Goal: Communication & Community: Connect with others

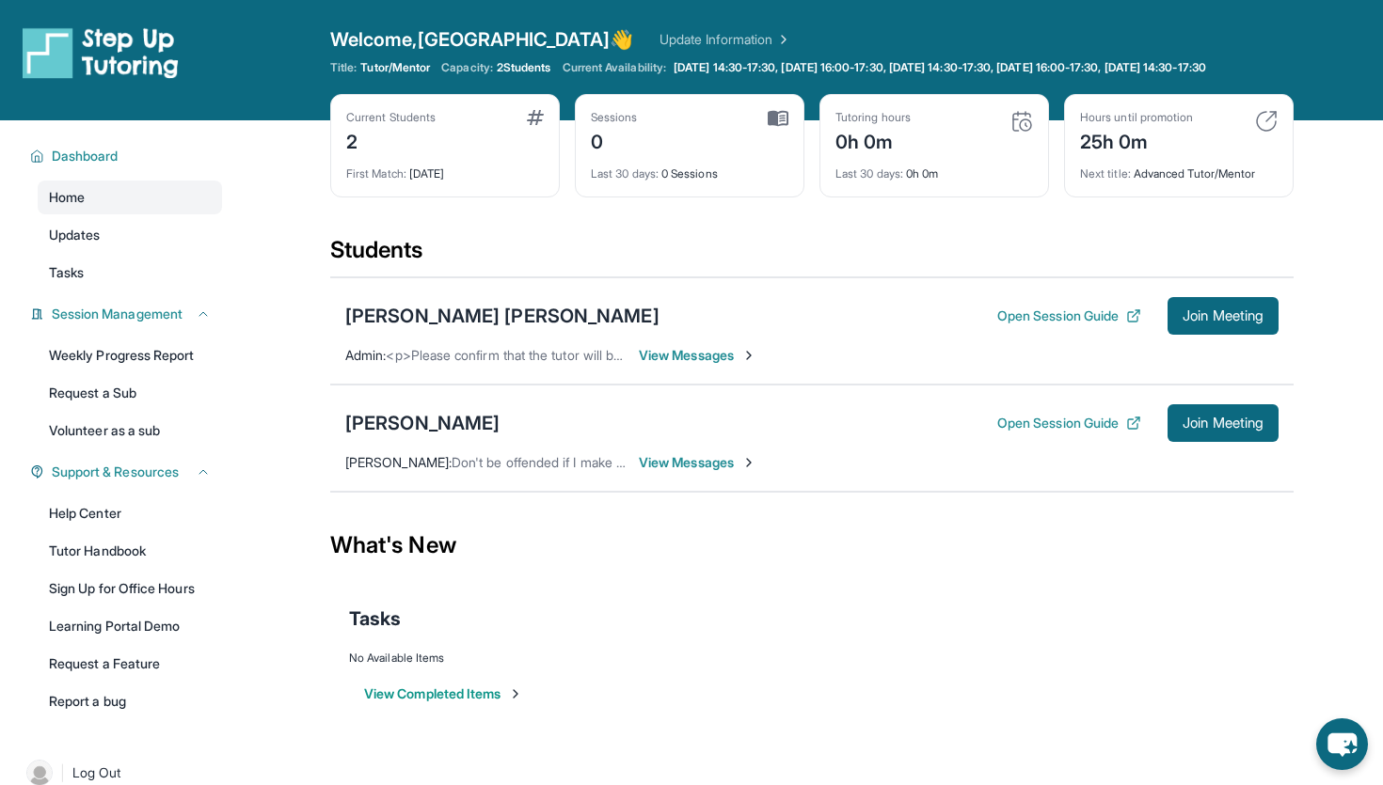
click at [695, 472] on span "View Messages" at bounding box center [698, 462] width 118 height 19
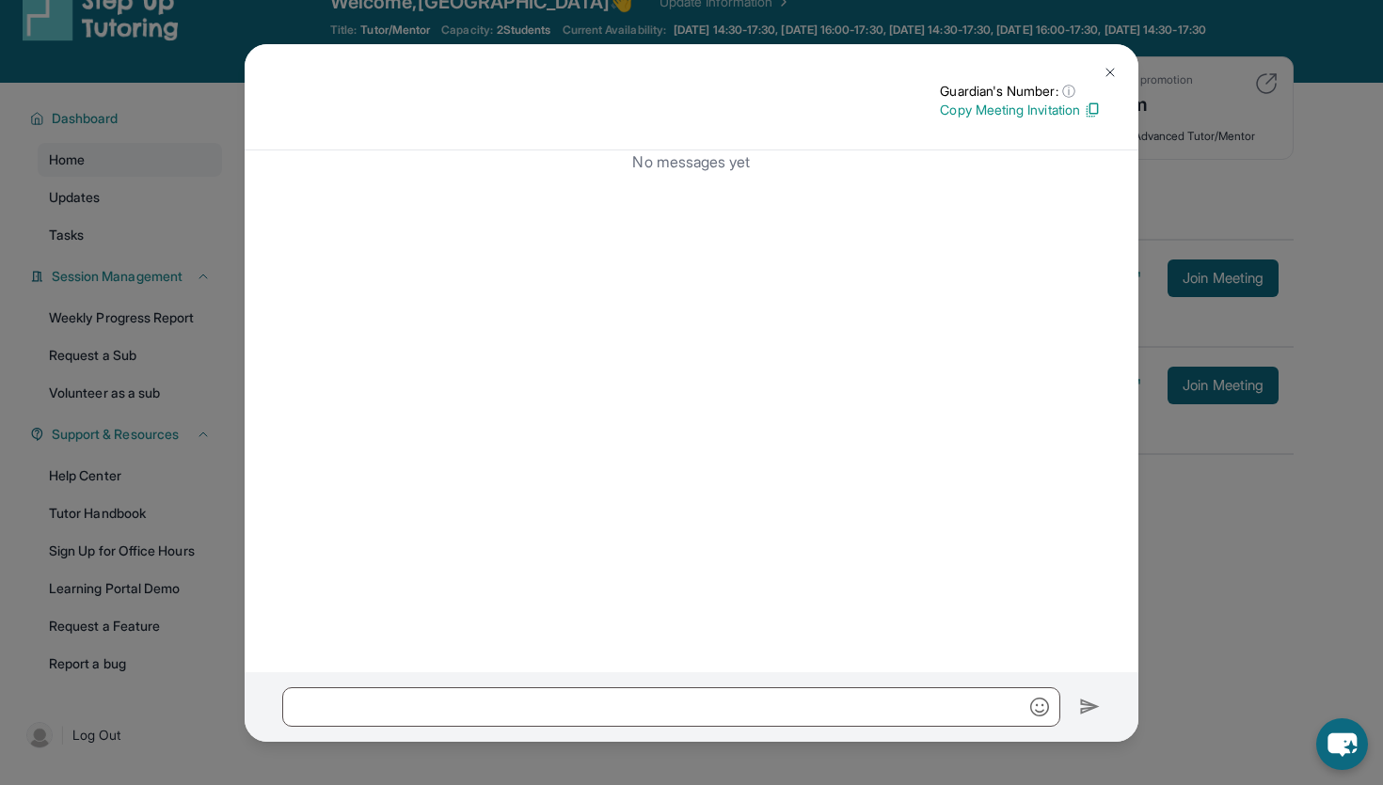
scroll to position [135, 0]
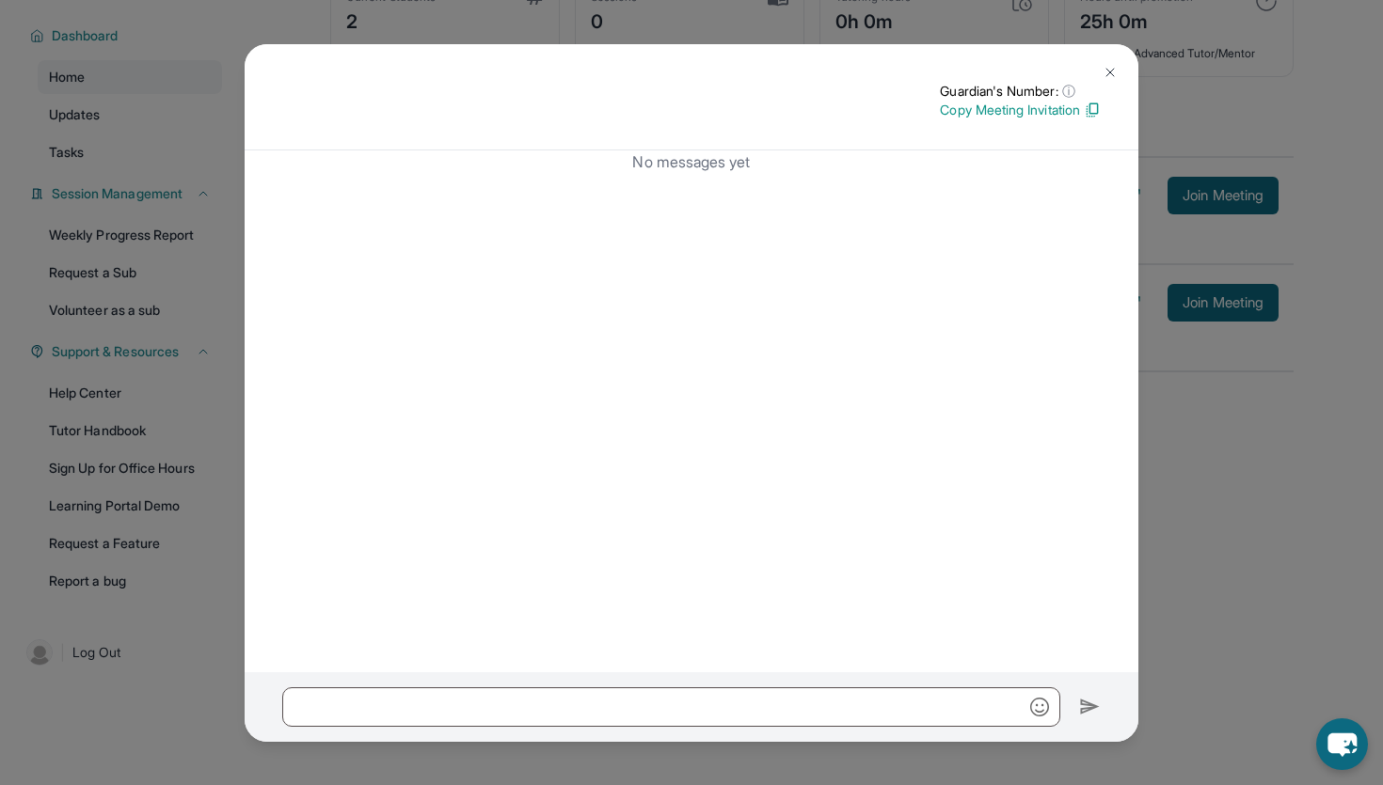
click at [1264, 483] on div "Guardian's Number: ⓘ This isn't the guardian's real number — it's a private for…" at bounding box center [691, 392] width 1383 height 785
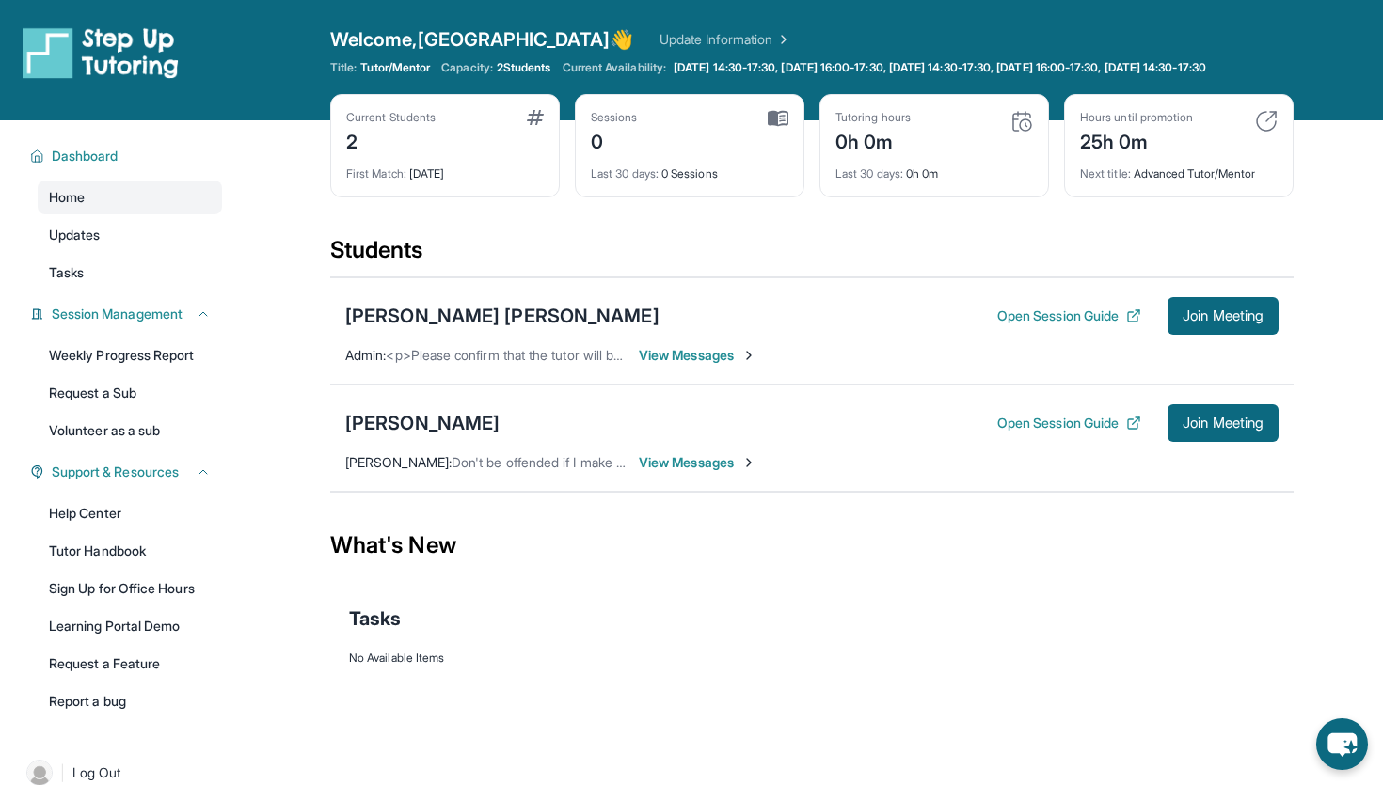
click at [741, 468] on span "View Messages" at bounding box center [698, 462] width 118 height 19
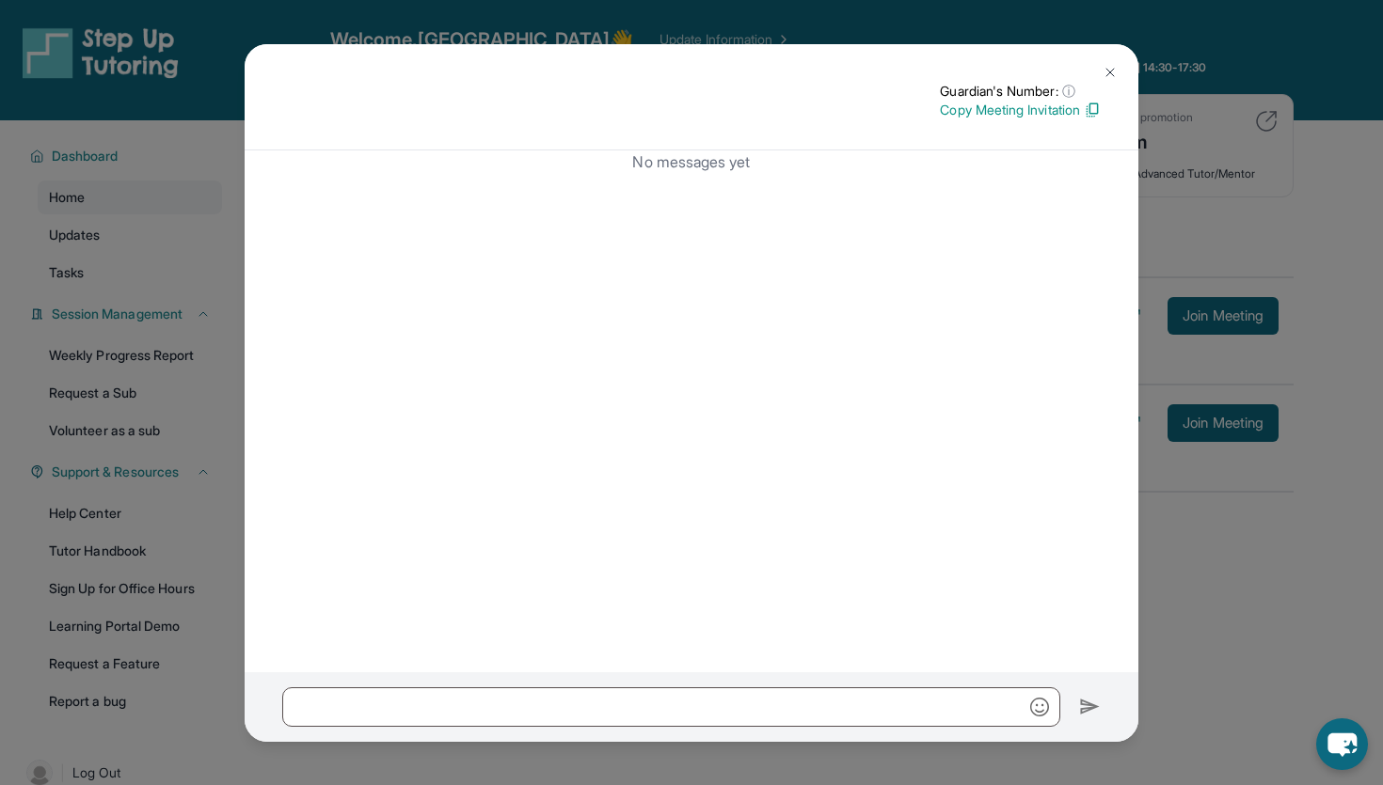
click at [1229, 690] on div "Guardian's Number: ⓘ This isn't the guardian's real number — it's a private for…" at bounding box center [691, 392] width 1383 height 785
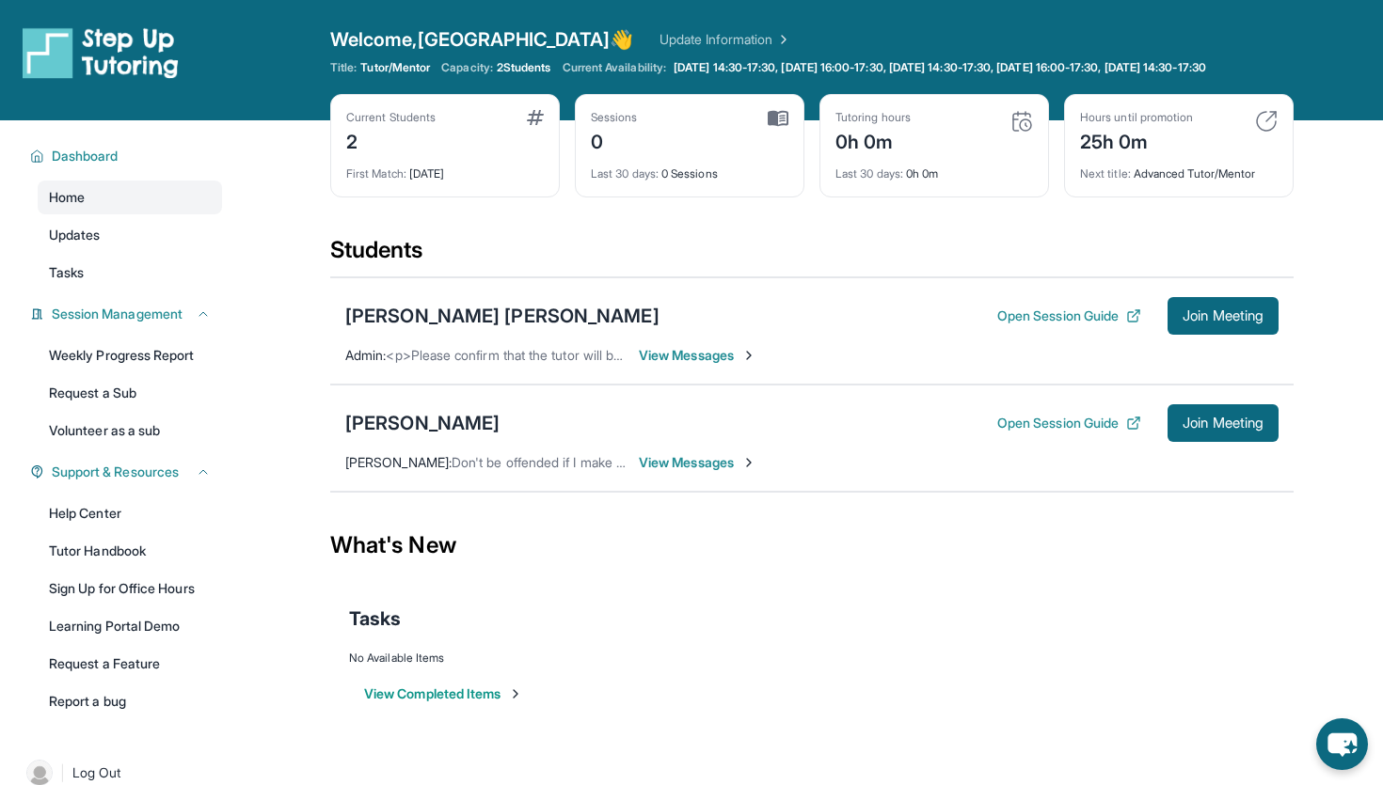
click at [493, 457] on div "[PERSON_NAME] Open Session Guide Join Meeting [PERSON_NAME] : Don't be offended…" at bounding box center [811, 438] width 963 height 107
click at [493, 470] on span "Don't be offended if I make a mistake while writing. I'm translating." at bounding box center [647, 462] width 392 height 16
click at [1000, 433] on button "Open Session Guide" at bounding box center [1069, 423] width 144 height 19
click at [1202, 429] on span "Join Meeting" at bounding box center [1222, 423] width 81 height 11
click at [648, 472] on span "View Messages" at bounding box center [698, 462] width 118 height 19
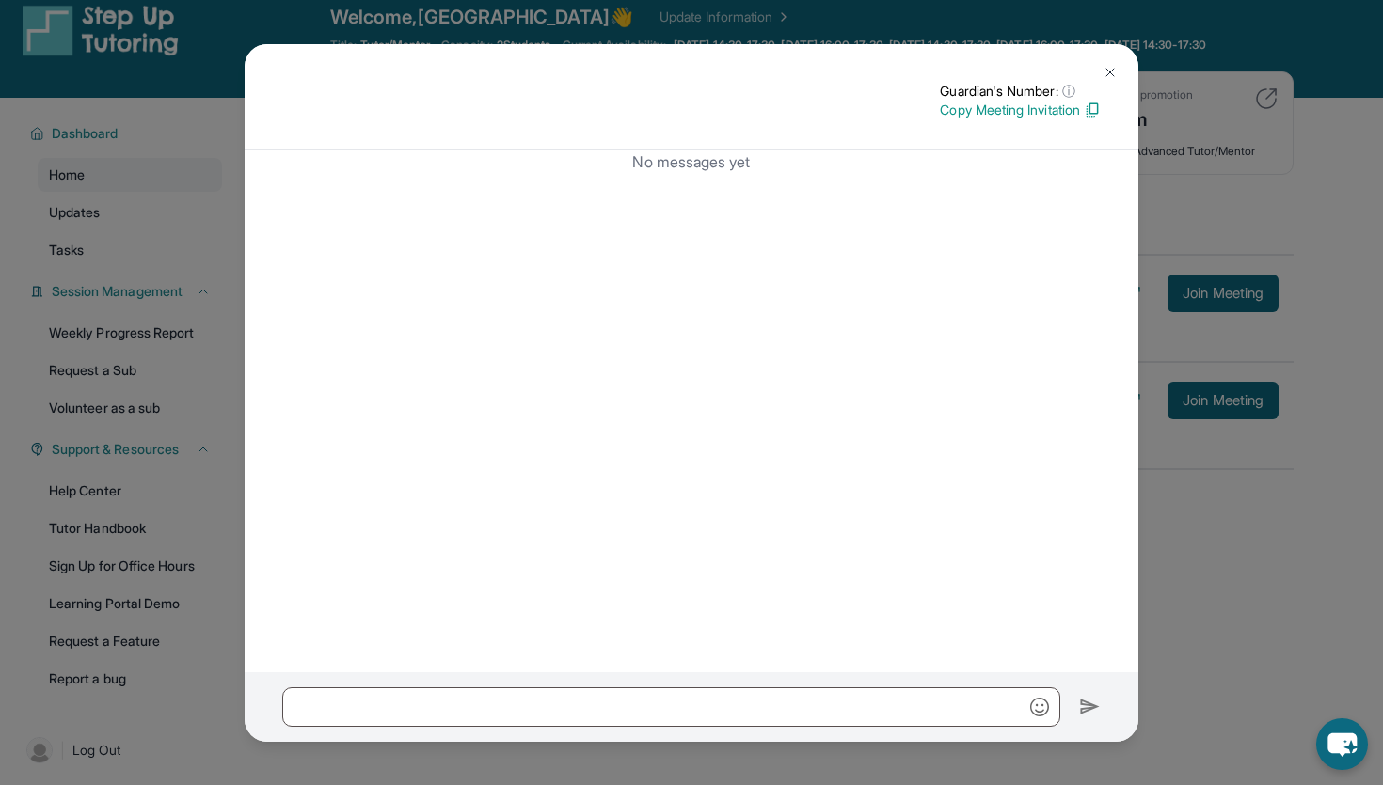
scroll to position [29, 0]
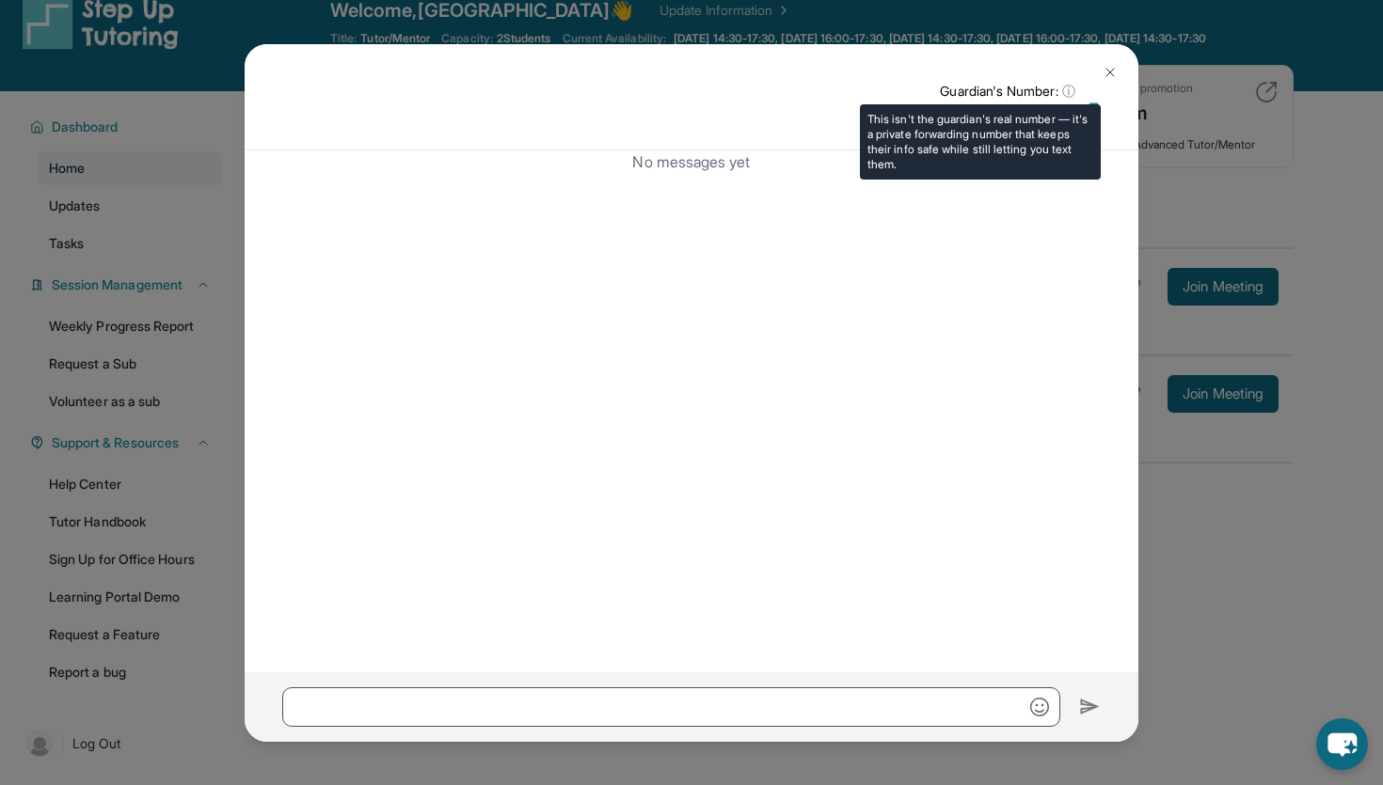
click at [1062, 88] on span "ⓘ" at bounding box center [1068, 91] width 13 height 19
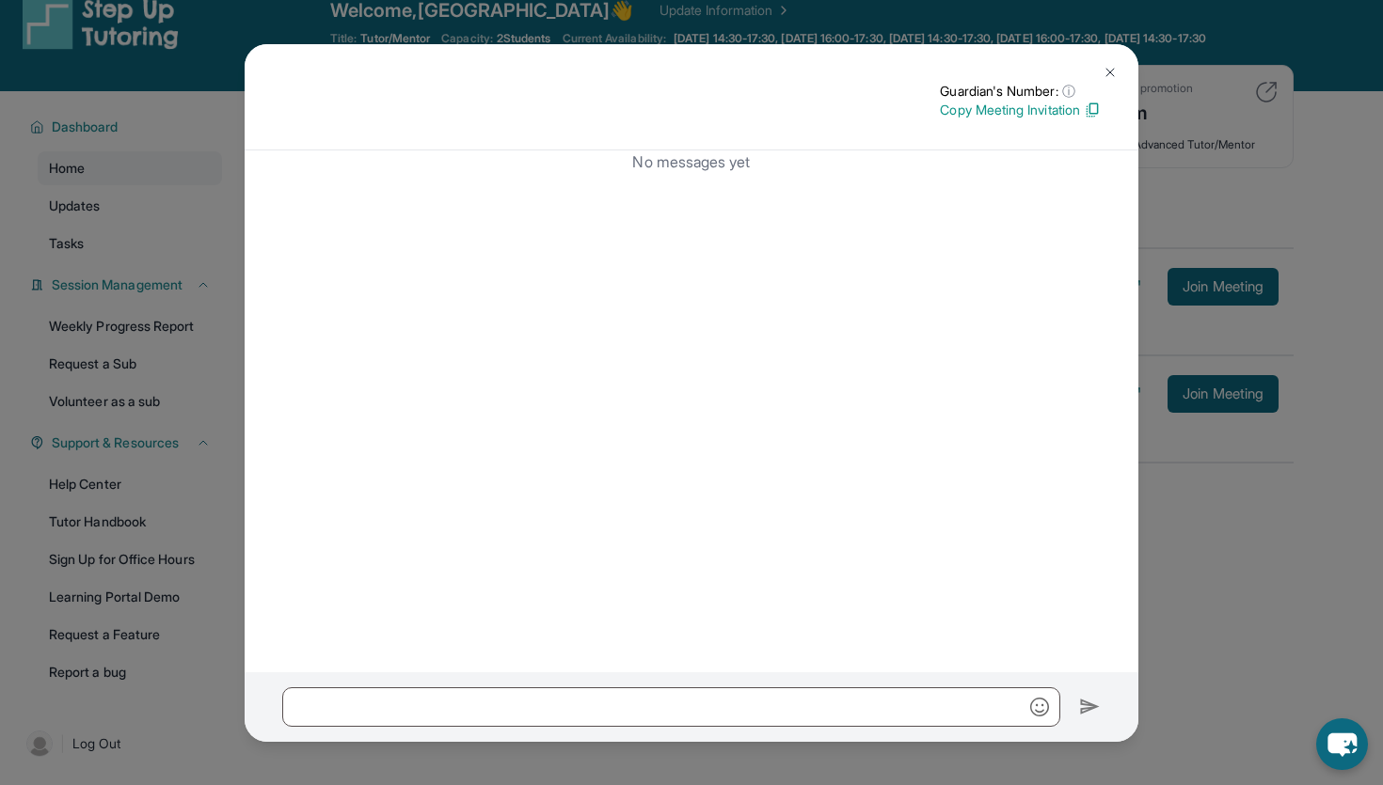
click at [1228, 392] on div "Guardian's Number: ⓘ This isn't the guardian's real number — it's a private for…" at bounding box center [691, 392] width 1383 height 785
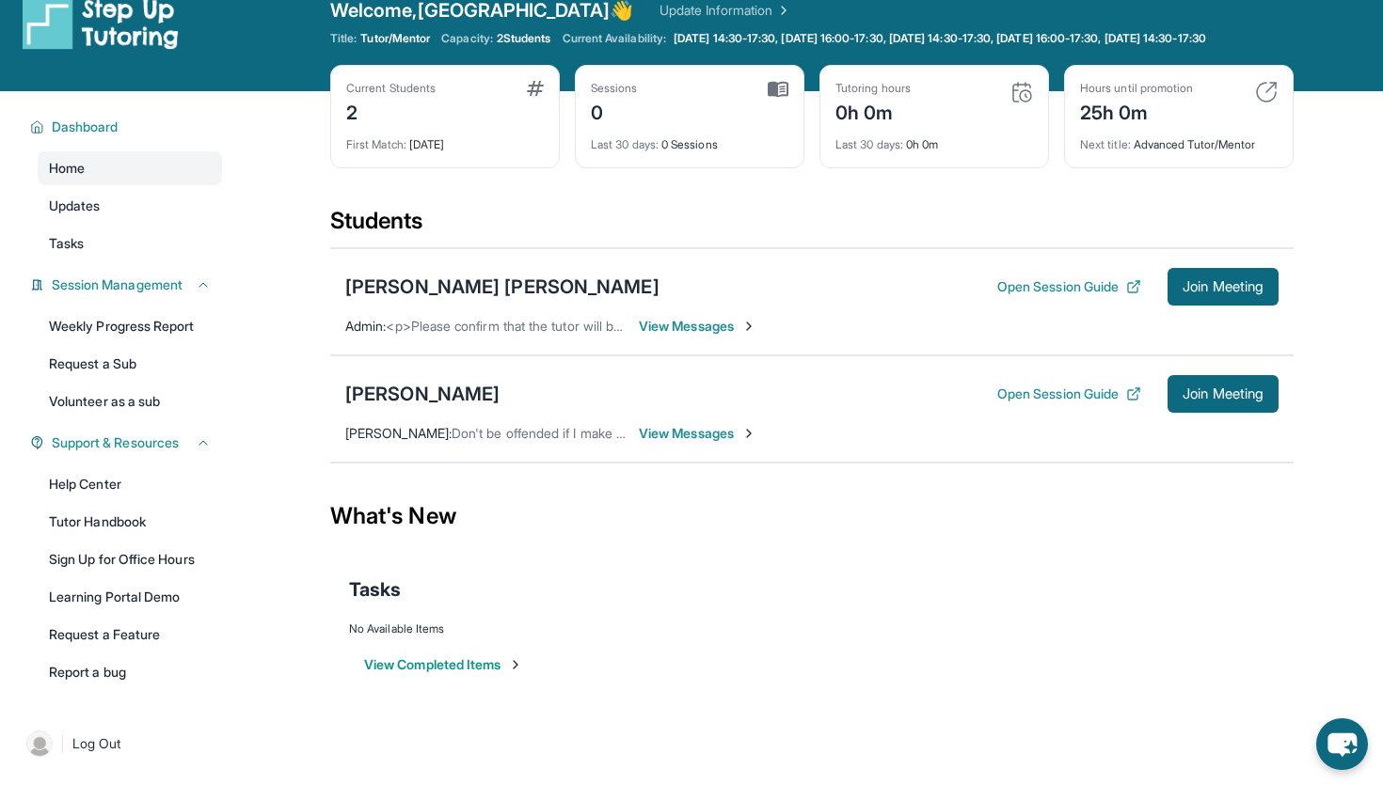
click at [734, 333] on span "View Messages" at bounding box center [698, 326] width 118 height 19
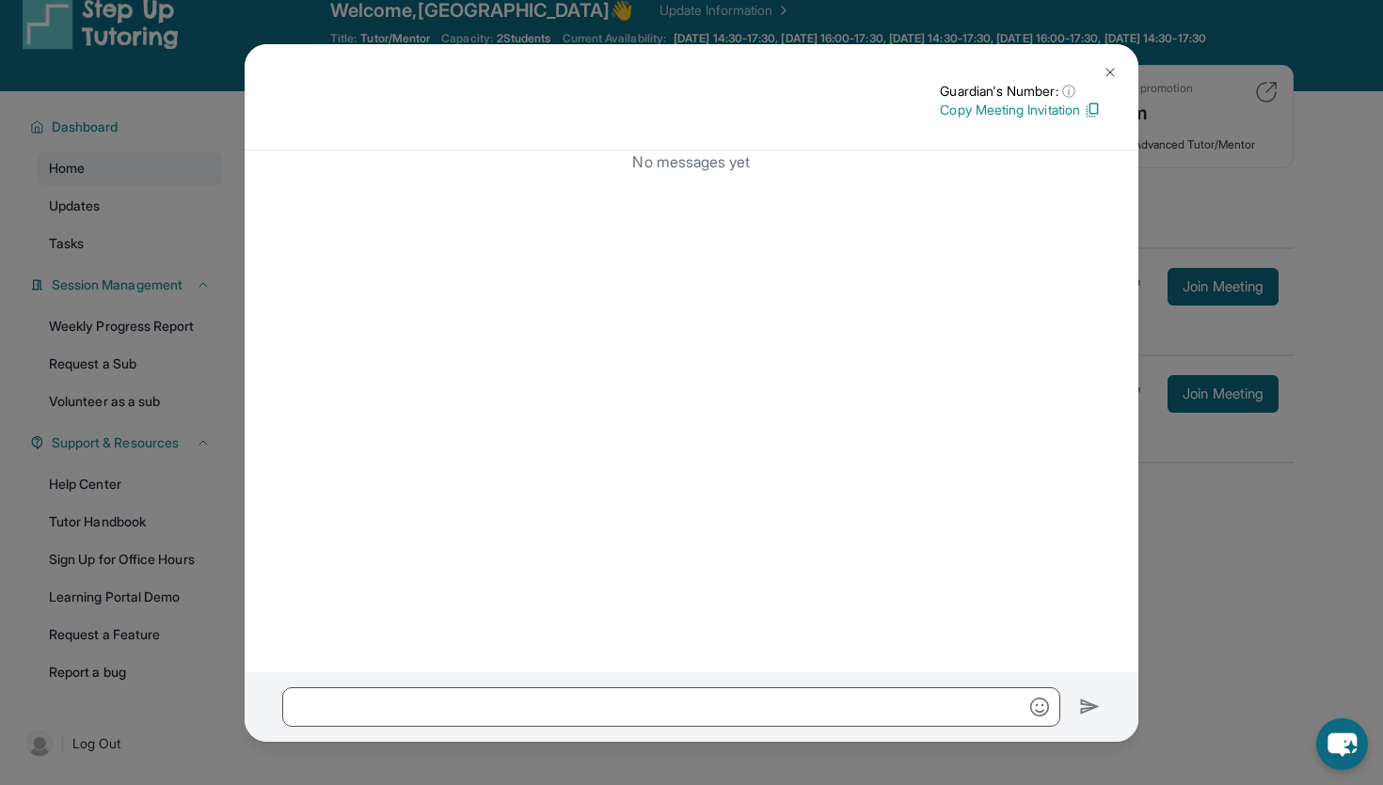
click at [1189, 448] on div "Guardian's Number: ⓘ This isn't the guardian's real number — it's a private for…" at bounding box center [691, 392] width 1383 height 785
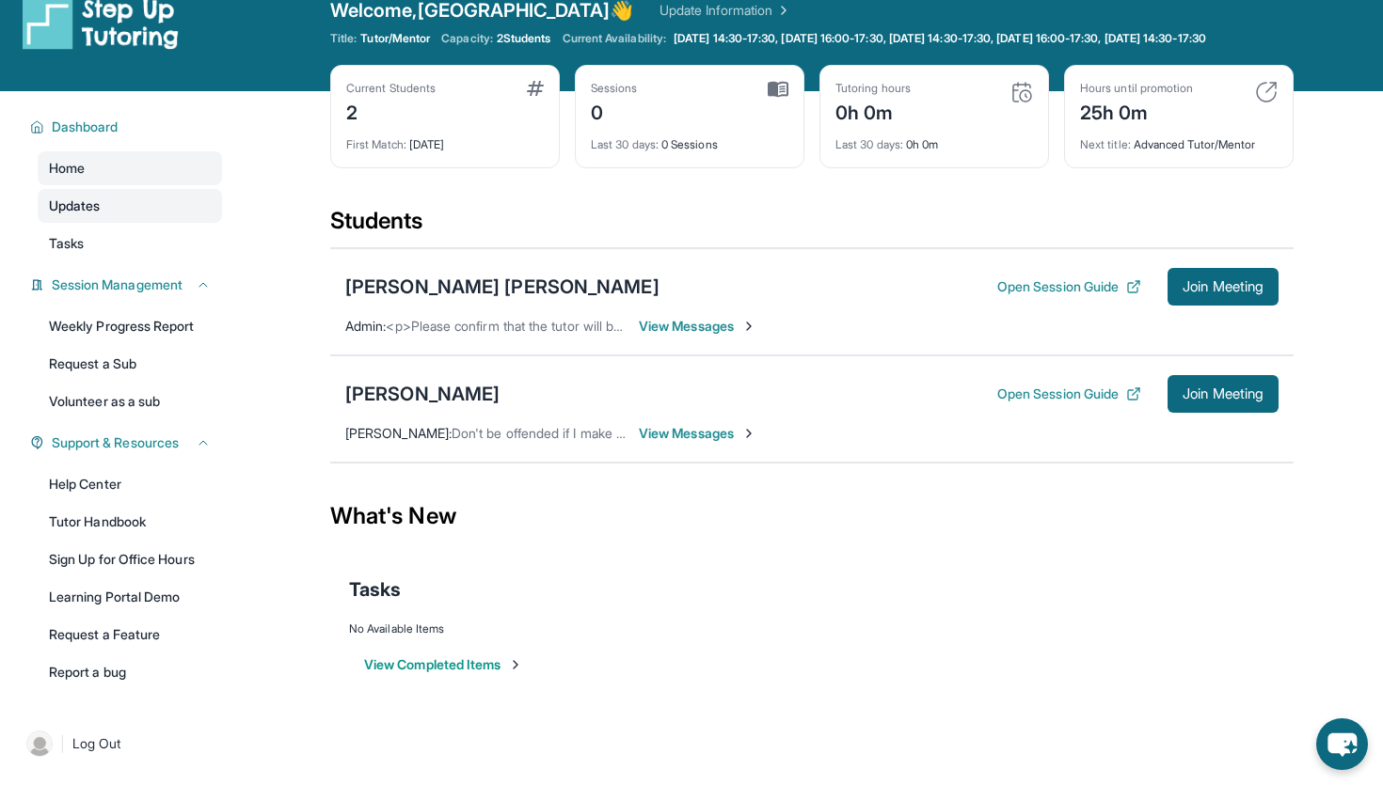
click at [52, 215] on span "Updates" at bounding box center [75, 206] width 52 height 19
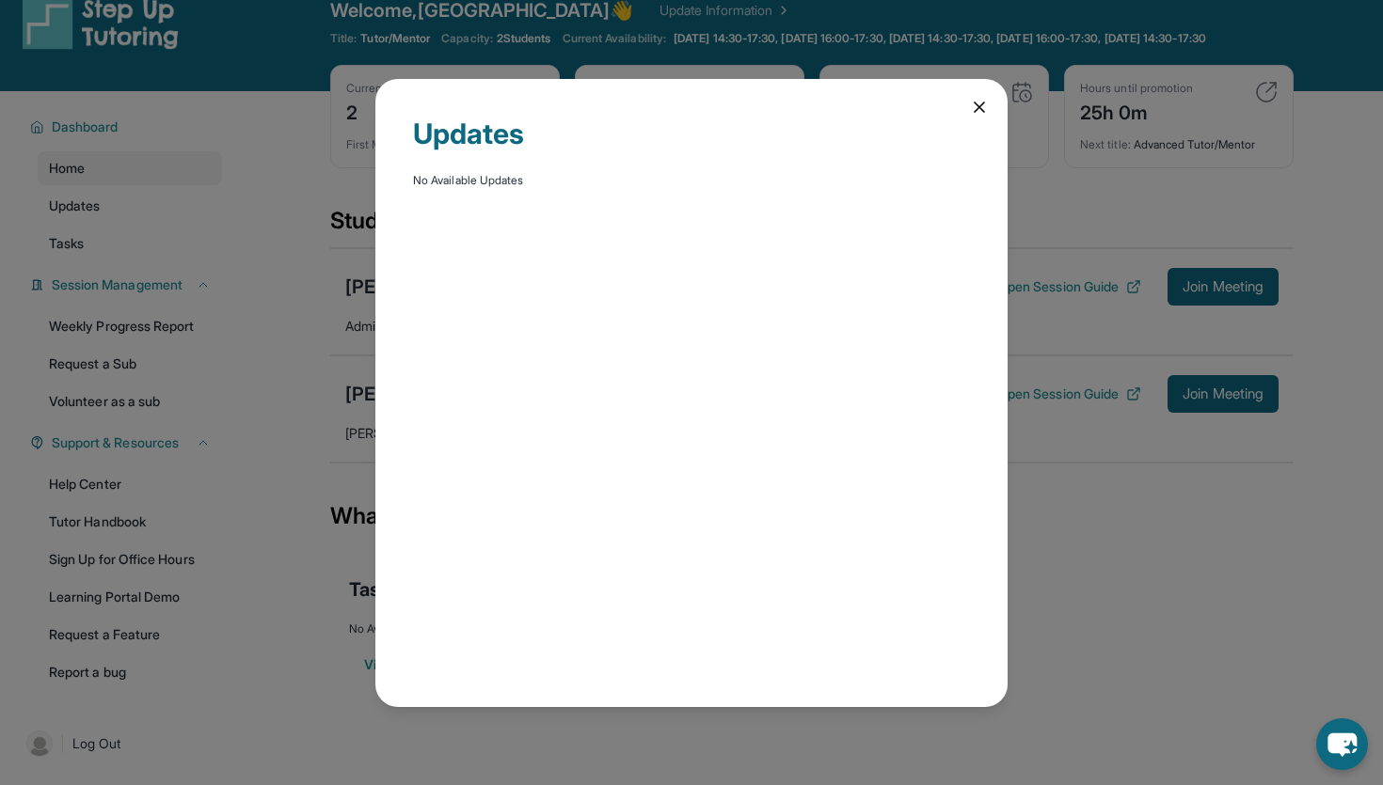
click at [55, 232] on div "Updates No Available Updates" at bounding box center [691, 392] width 1383 height 785
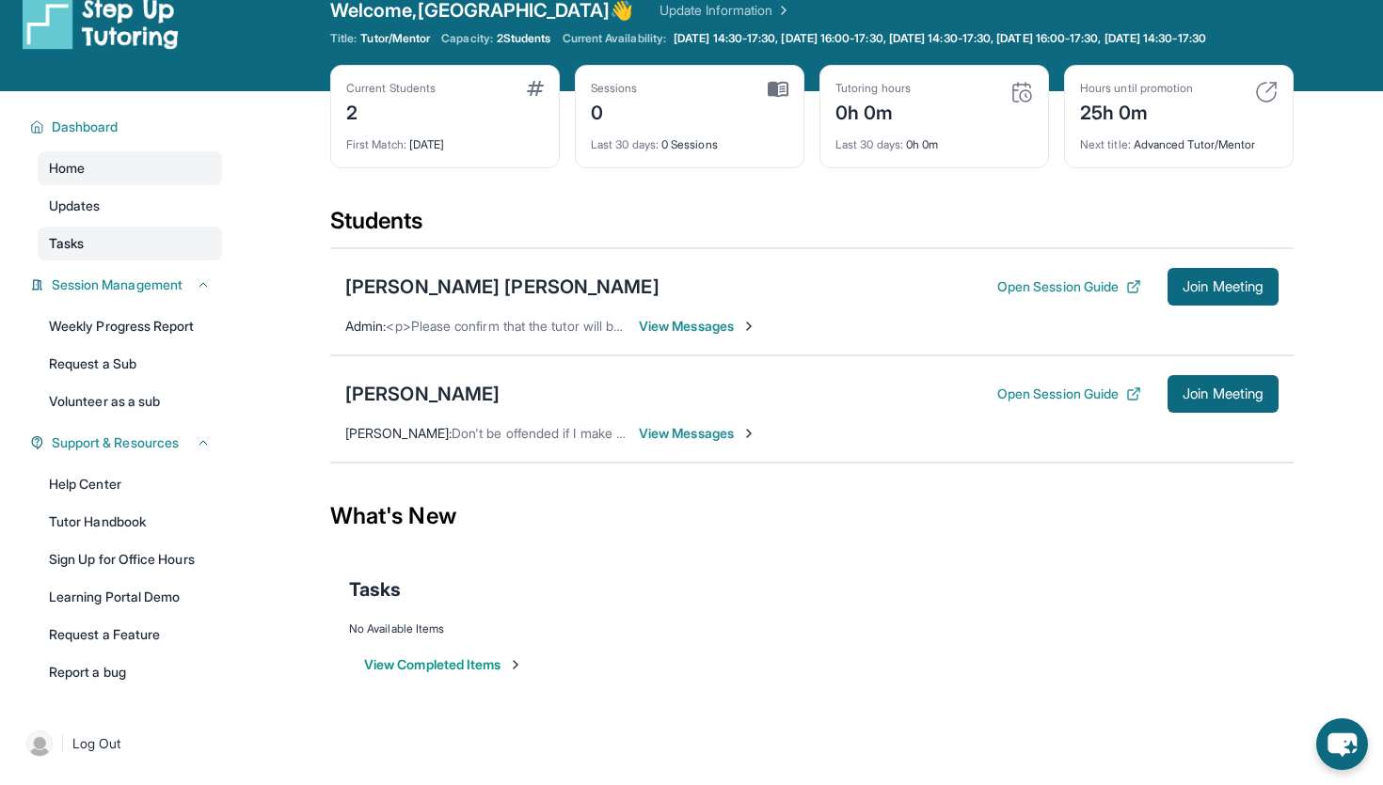
click at [61, 253] on span "Tasks" at bounding box center [66, 243] width 35 height 19
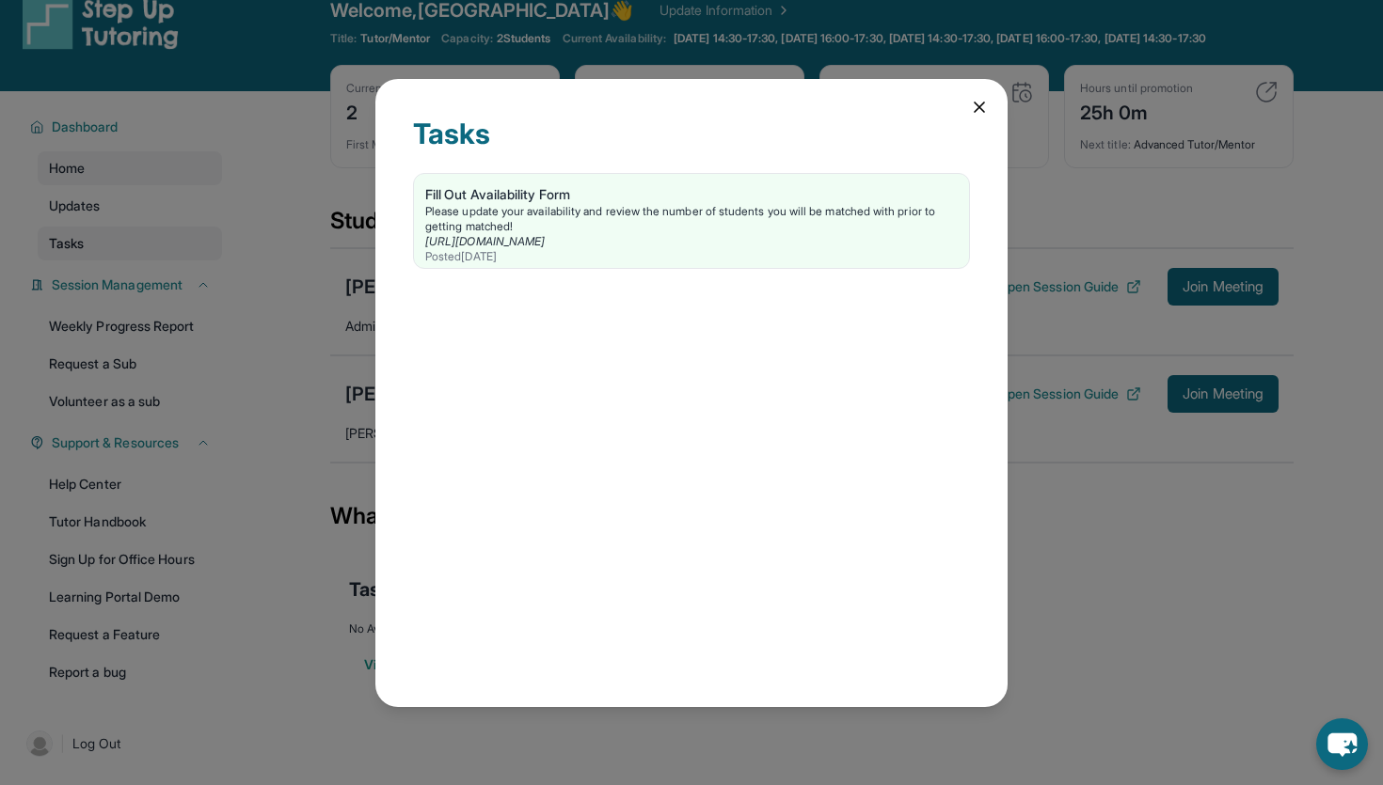
click at [61, 258] on div "Tasks Fill Out Availability Form Please update your availability and review the…" at bounding box center [691, 392] width 1383 height 785
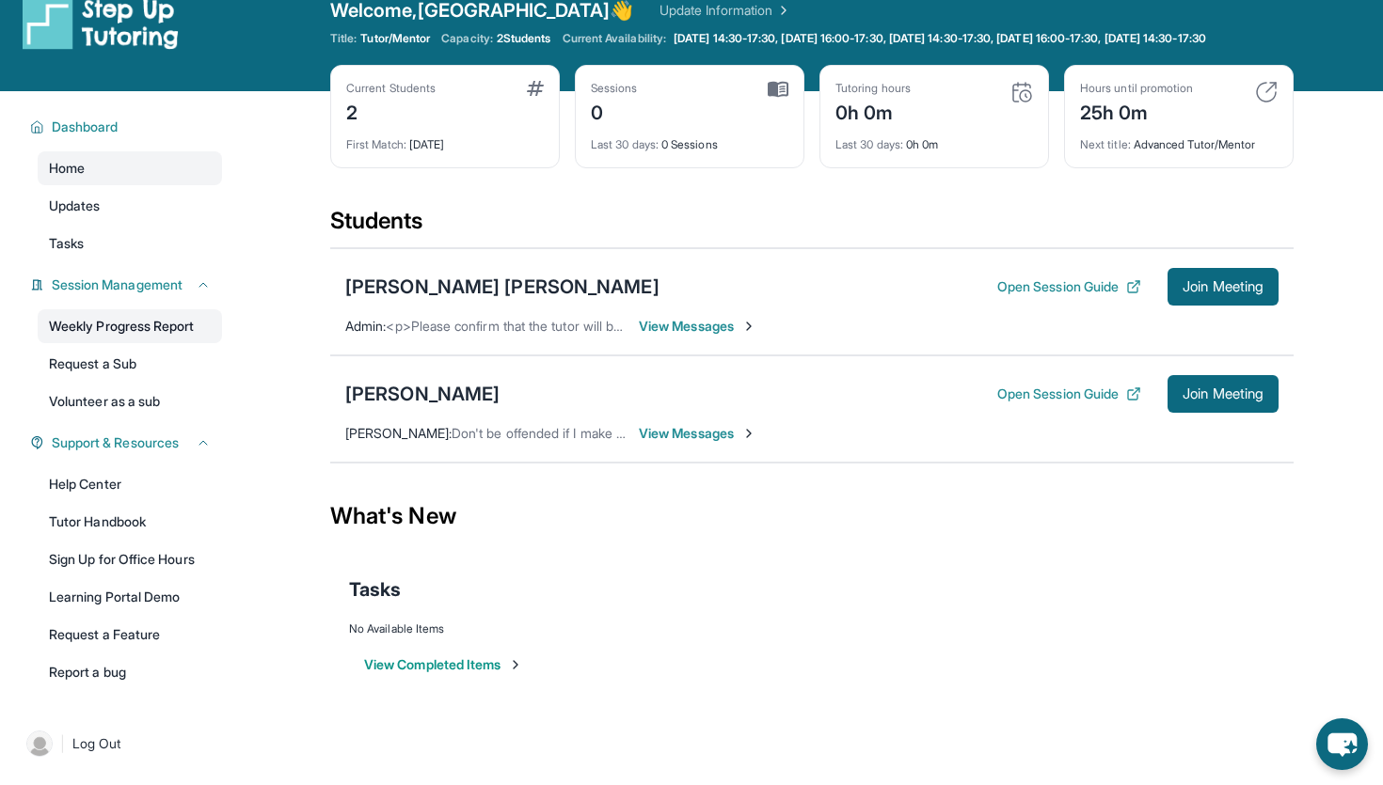
click at [90, 341] on link "Weekly Progress Report" at bounding box center [130, 326] width 184 height 34
click at [159, 501] on link "Help Center" at bounding box center [130, 484] width 184 height 34
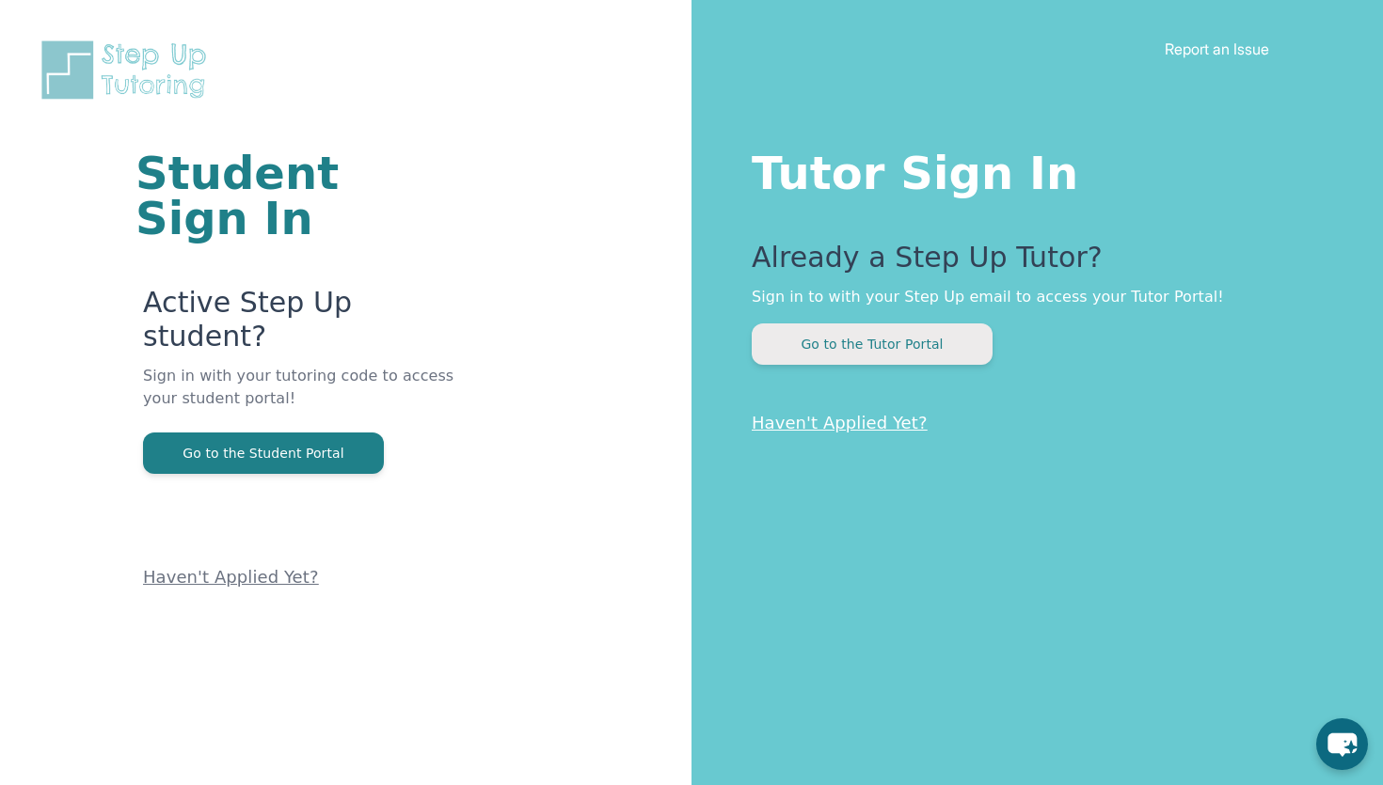
click at [833, 344] on button "Go to the Tutor Portal" at bounding box center [872, 344] width 241 height 41
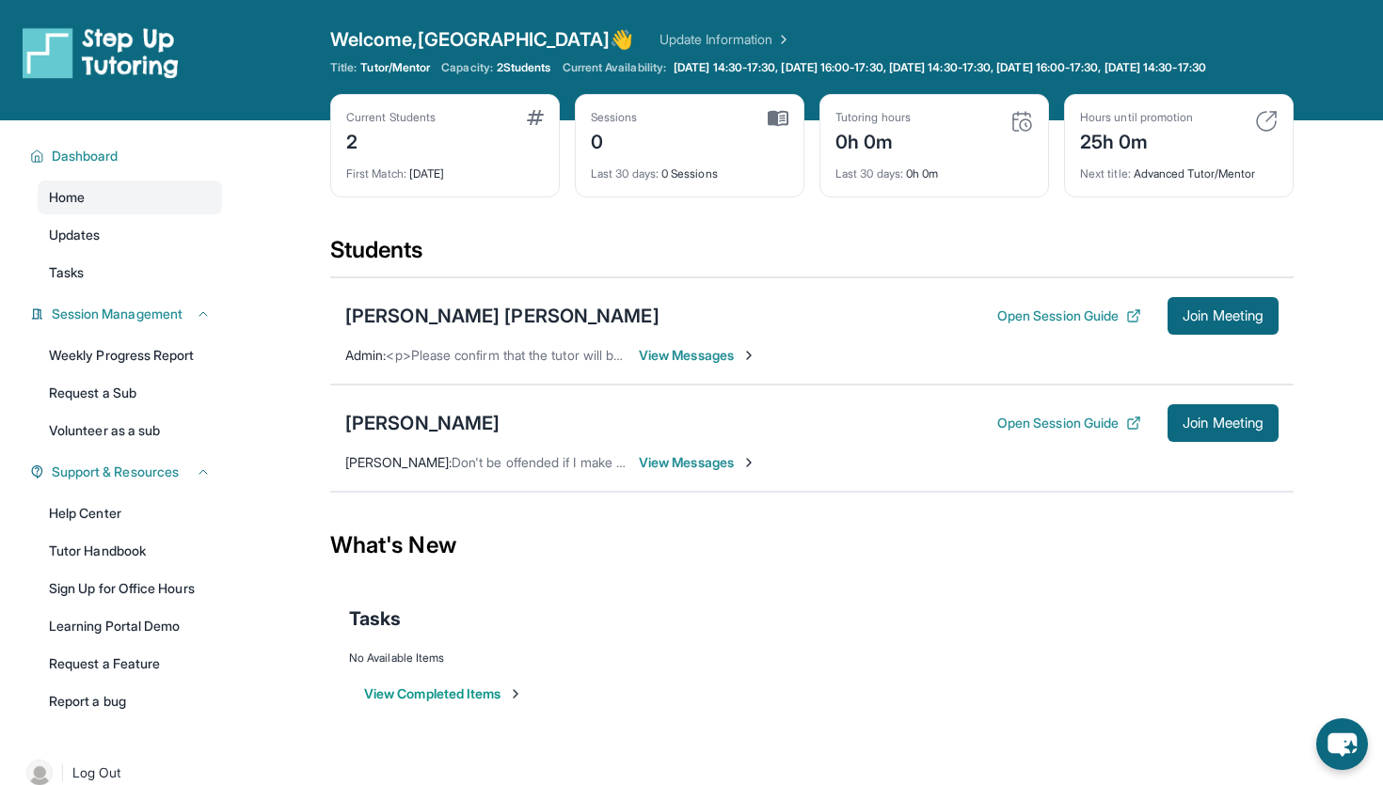
click at [633, 472] on div "Margarita Ghazaryan : Don't be offended if I make a mistake while writing. I'm …" at bounding box center [550, 462] width 411 height 19
click at [653, 472] on span "View Messages" at bounding box center [698, 462] width 118 height 19
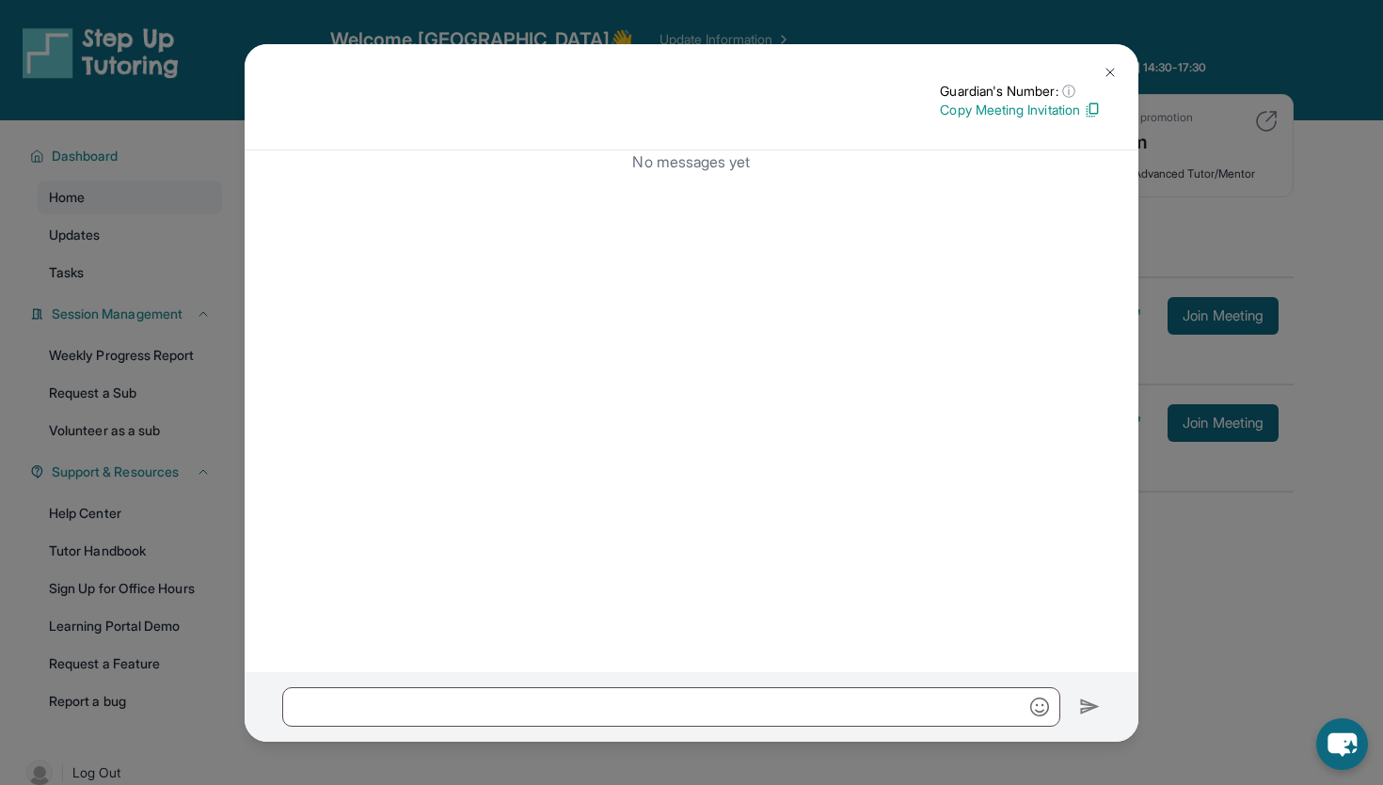
click at [1223, 643] on div "Guardian's Number: ⓘ This isn't the guardian's real number — it's a private for…" at bounding box center [691, 392] width 1383 height 785
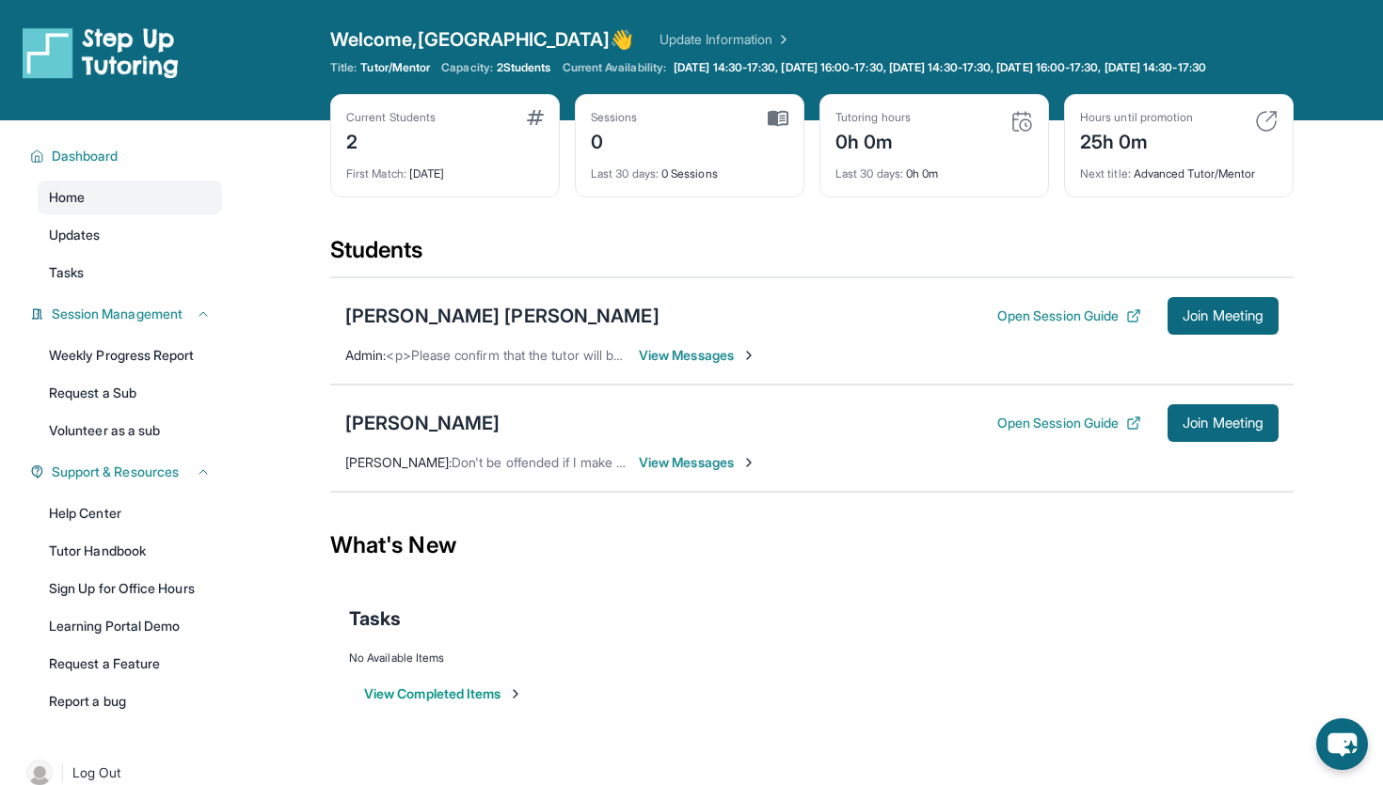
click at [891, 557] on div "What's New" at bounding box center [811, 545] width 963 height 83
click at [1117, 433] on button "Open Session Guide" at bounding box center [1069, 423] width 144 height 19
click at [1063, 325] on button "Open Session Guide" at bounding box center [1069, 316] width 144 height 19
click at [718, 487] on div "Nare Simonyan Open Session Guide Join Meeting Margarita Ghazaryan : Don't be of…" at bounding box center [811, 438] width 963 height 107
click at [699, 472] on span "View Messages" at bounding box center [698, 462] width 118 height 19
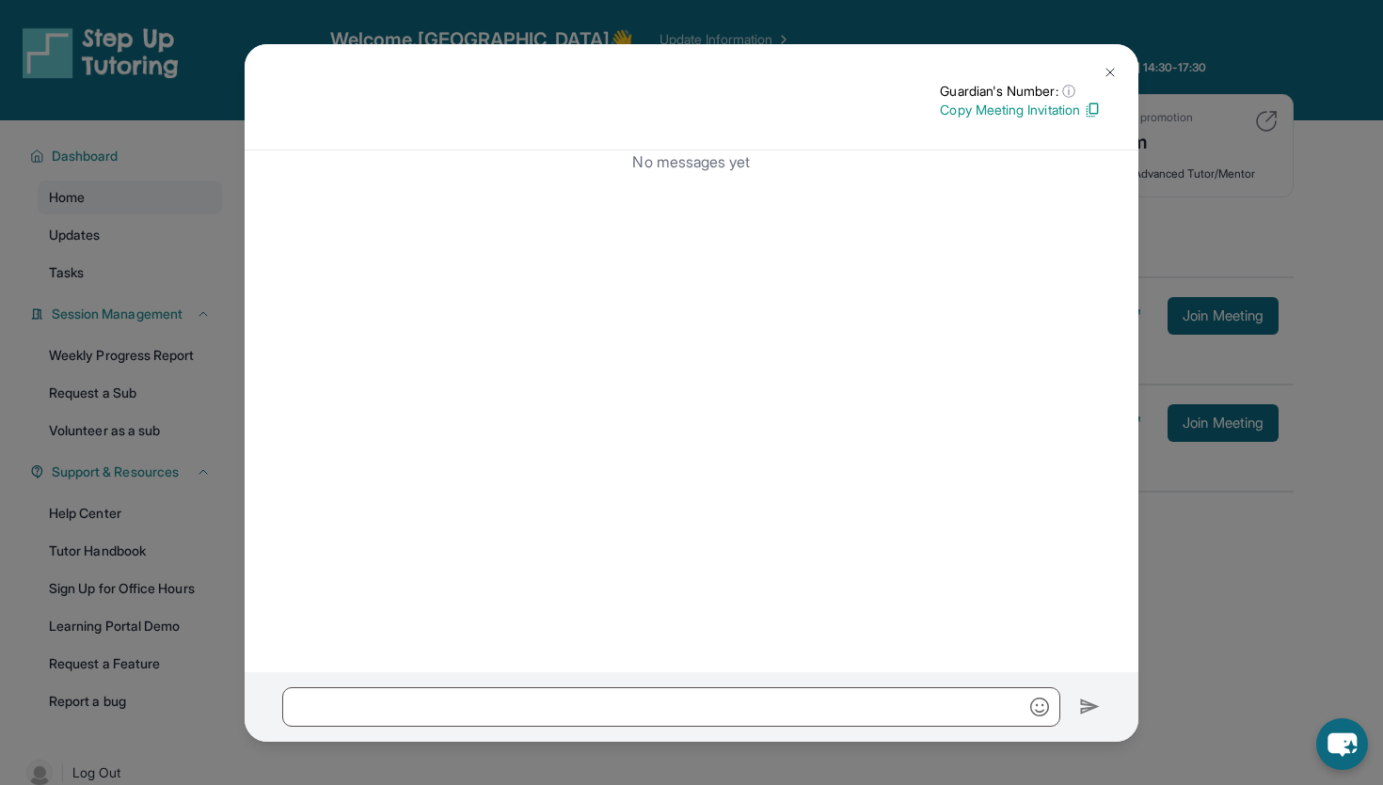
click at [1080, 112] on p "Copy Meeting Invitation" at bounding box center [1020, 110] width 161 height 19
click at [1101, 76] on button at bounding box center [1110, 73] width 38 height 38
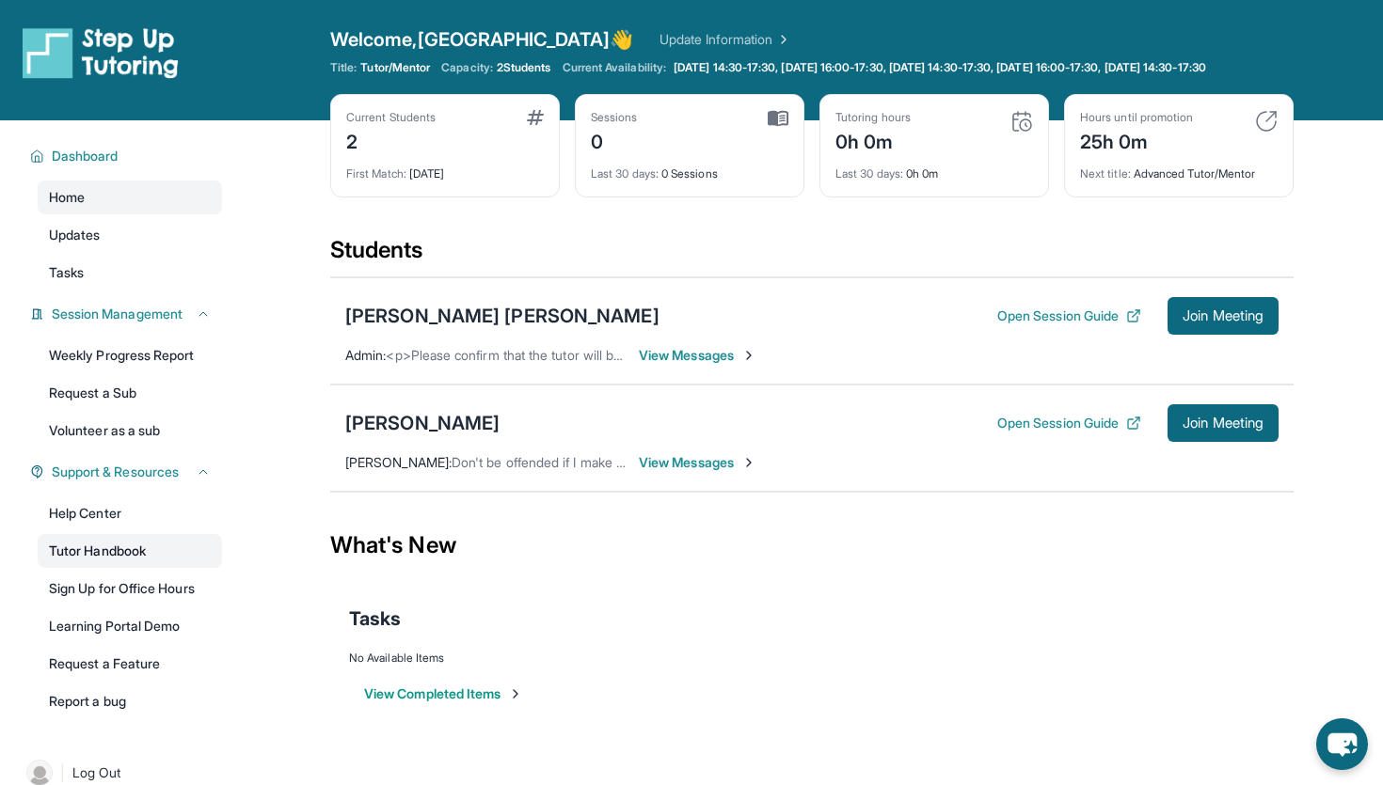
click at [77, 568] on link "Tutor Handbook" at bounding box center [130, 551] width 184 height 34
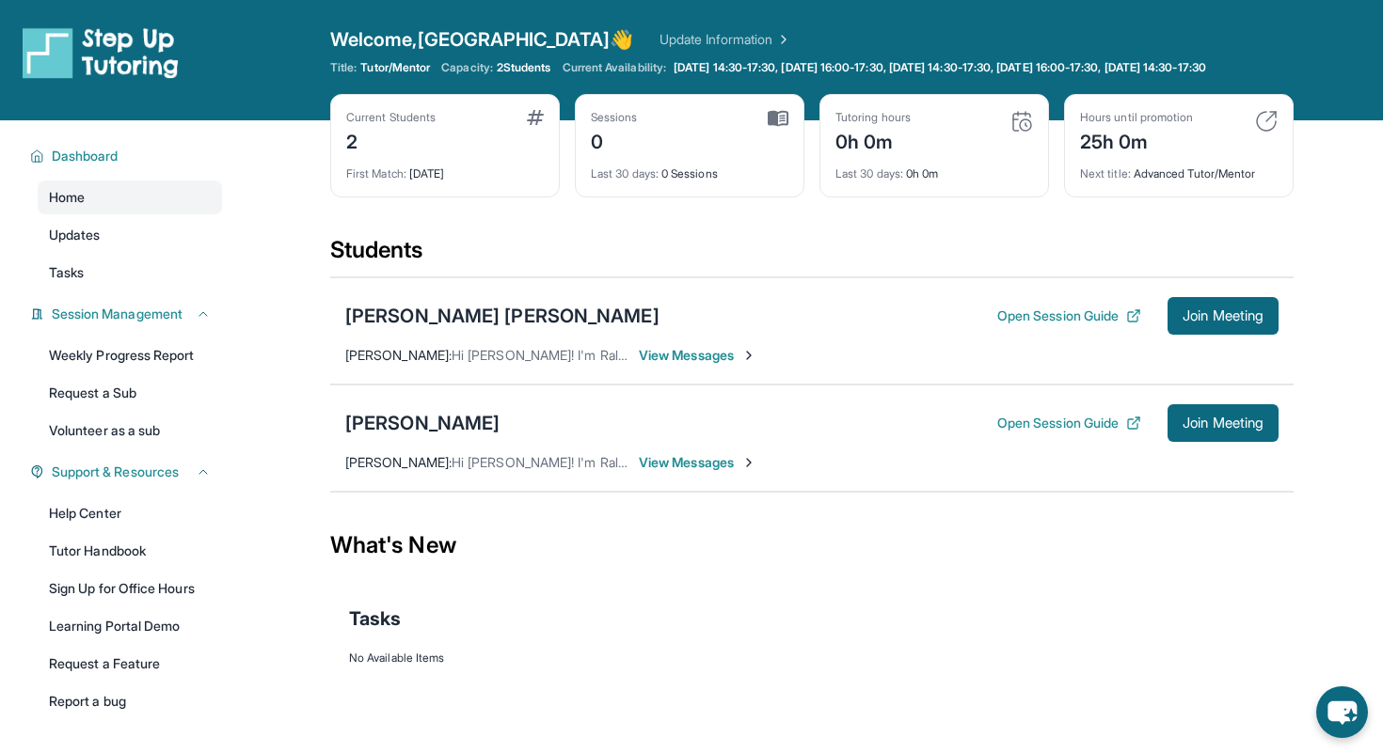
click at [658, 468] on span "View Messages" at bounding box center [698, 462] width 118 height 19
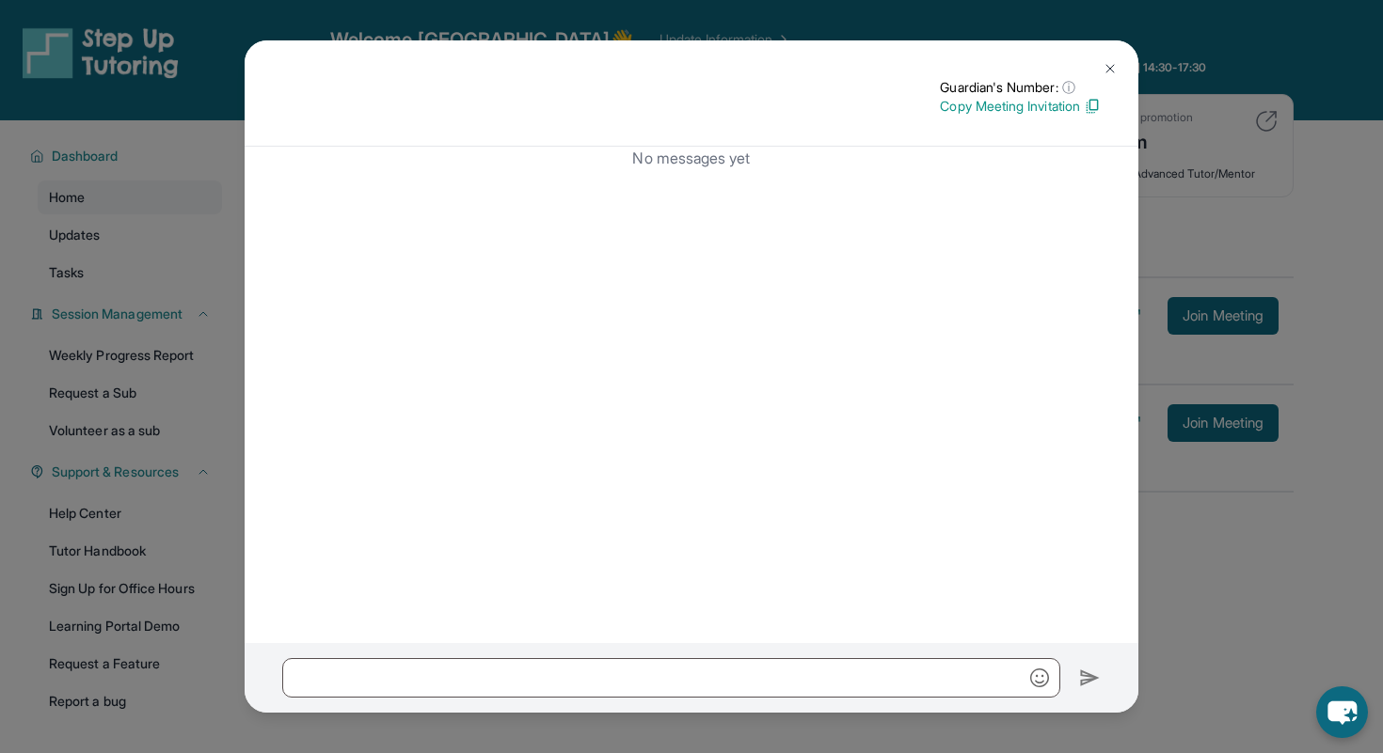
click at [1118, 67] on button at bounding box center [1110, 69] width 38 height 38
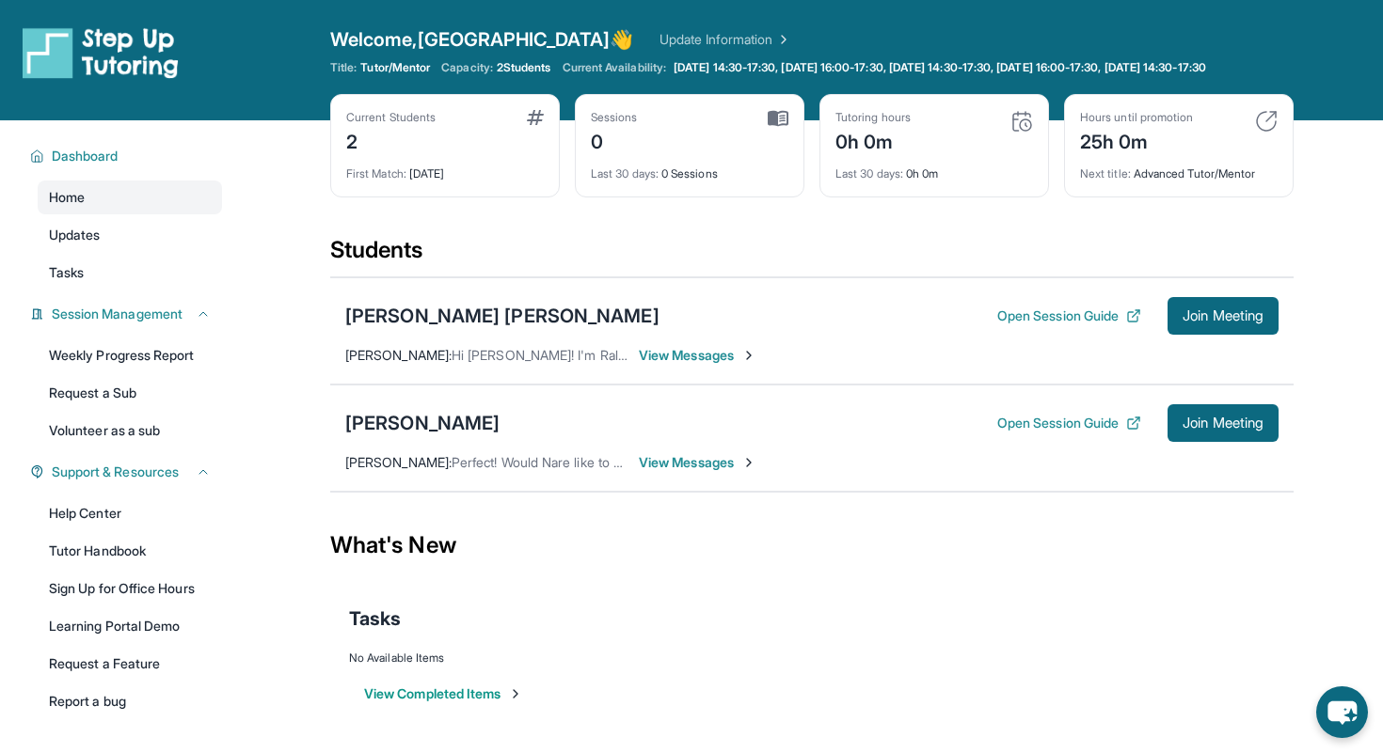
click at [691, 472] on span "View Messages" at bounding box center [698, 462] width 118 height 19
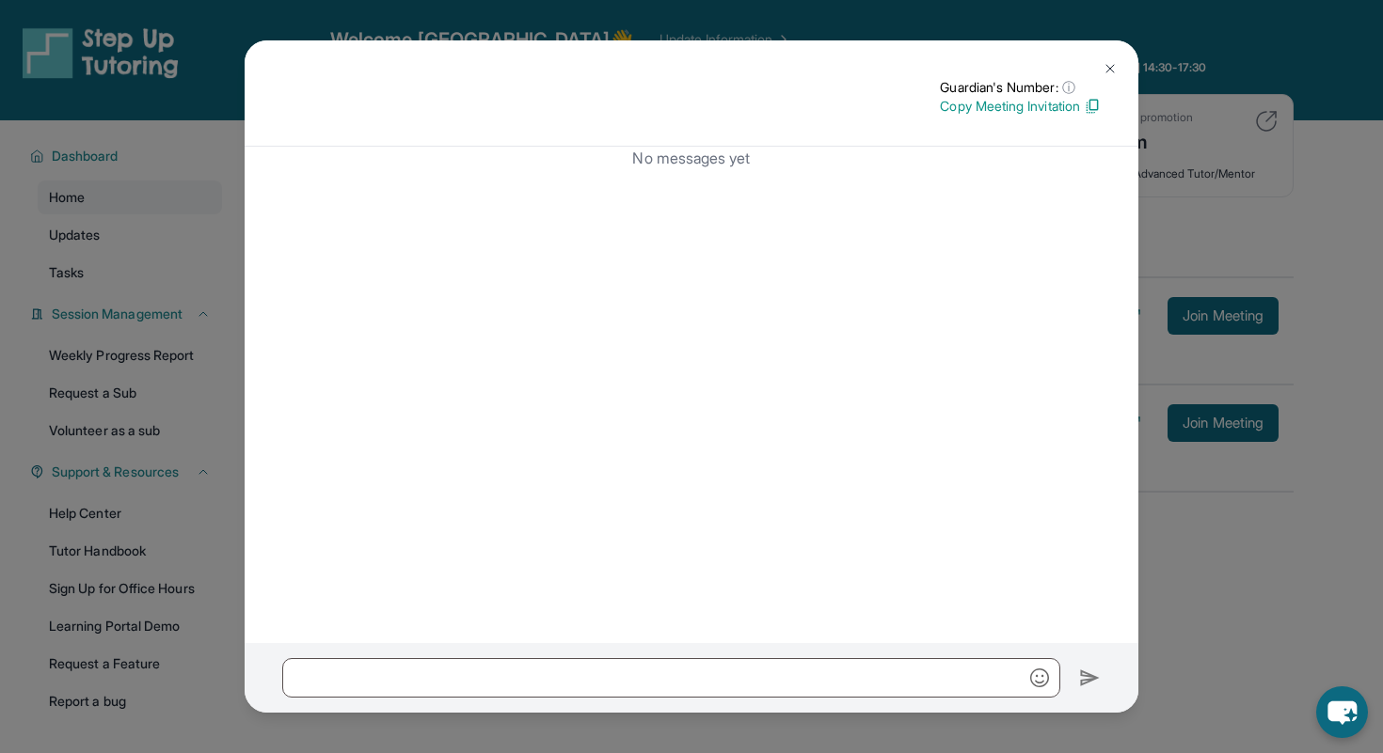
click at [978, 116] on div "Guardian's Number: ⓘ This isn't the guardian's real number — it's a private for…" at bounding box center [692, 93] width 894 height 106
click at [978, 107] on p "Copy Meeting Invitation" at bounding box center [1020, 106] width 161 height 19
click at [1114, 79] on button at bounding box center [1110, 69] width 38 height 38
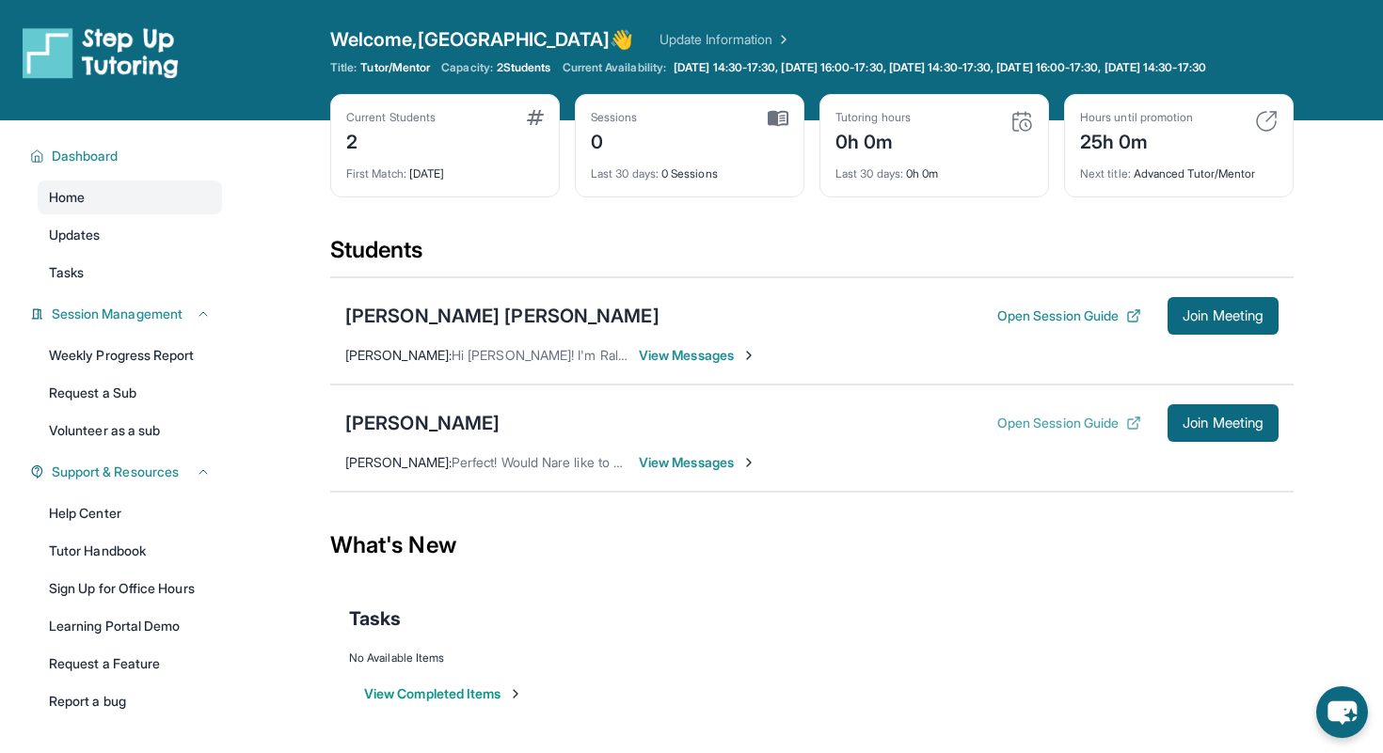
click at [1102, 433] on button "Open Session Guide" at bounding box center [1069, 423] width 144 height 19
click at [1196, 442] on button "Join Meeting" at bounding box center [1222, 423] width 111 height 38
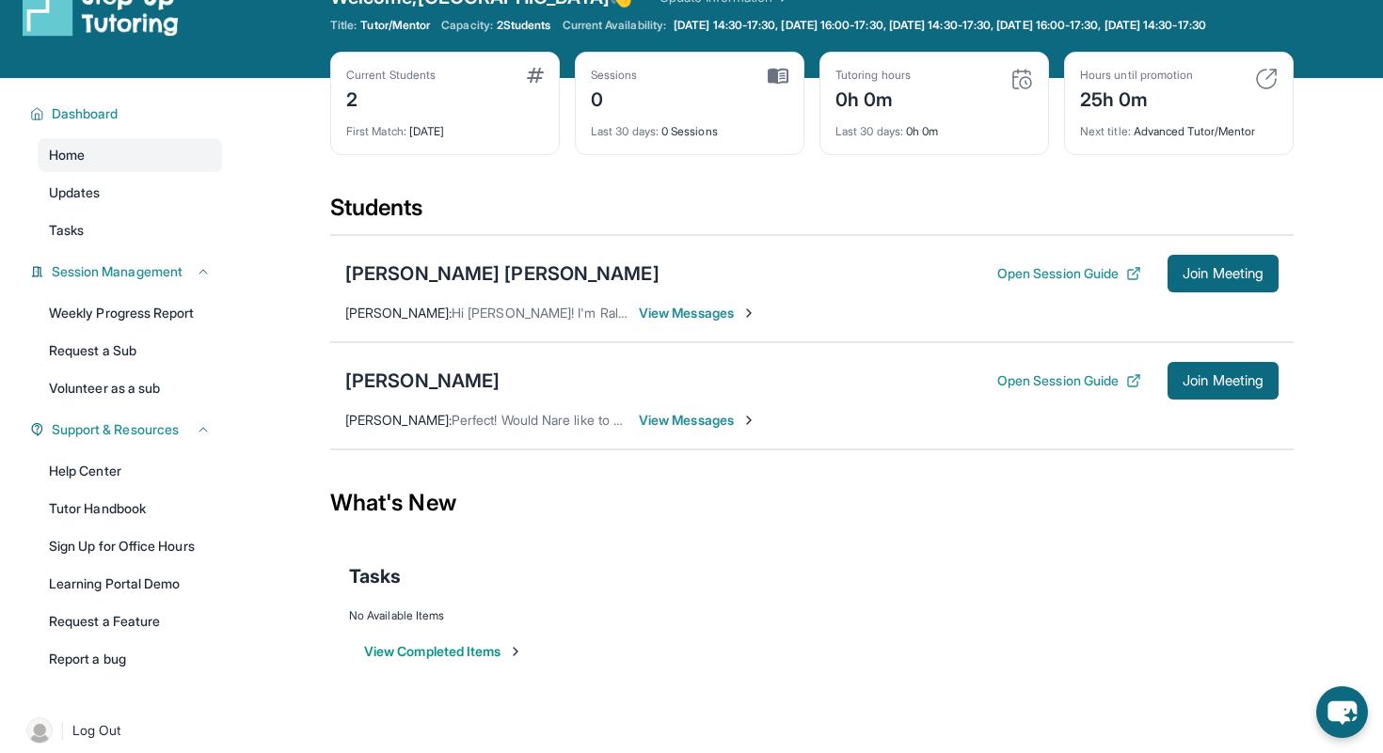
scroll to position [66, 0]
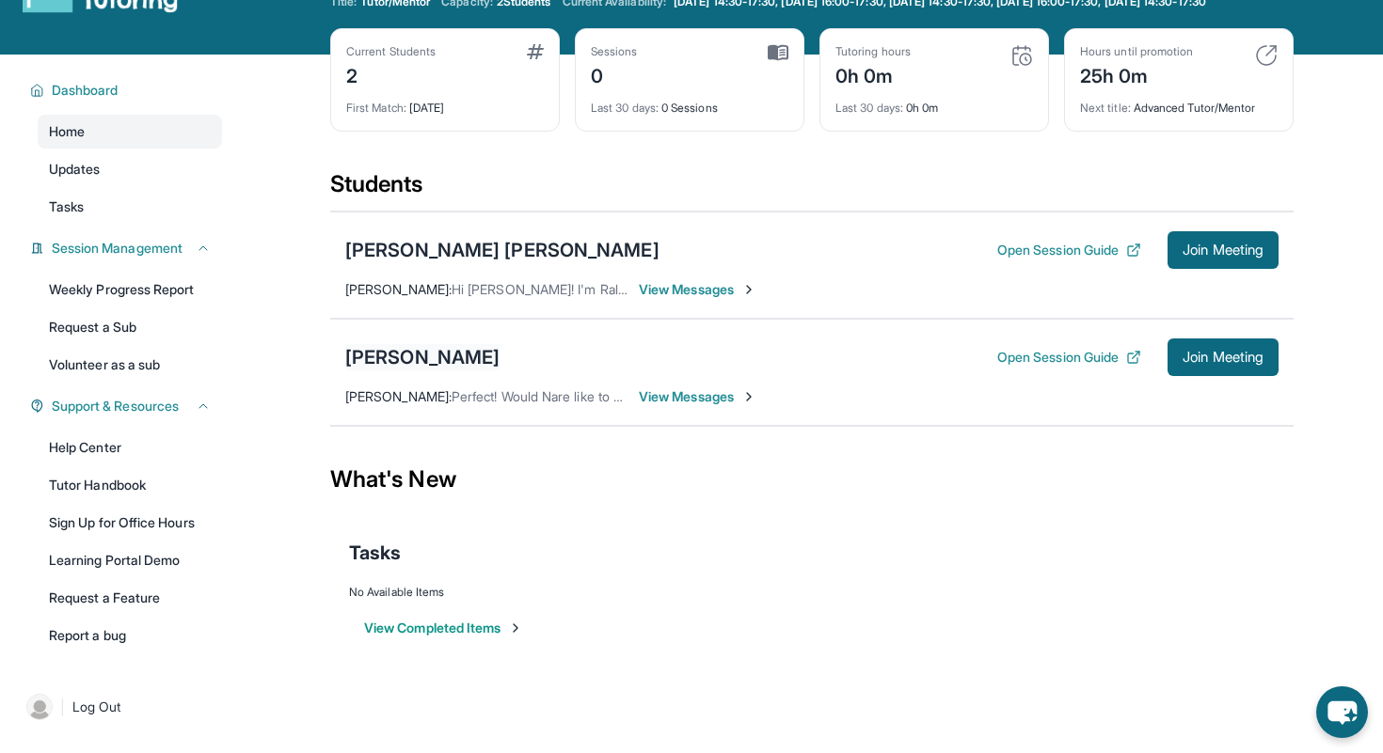
click at [426, 371] on div "[PERSON_NAME]" at bounding box center [422, 357] width 154 height 26
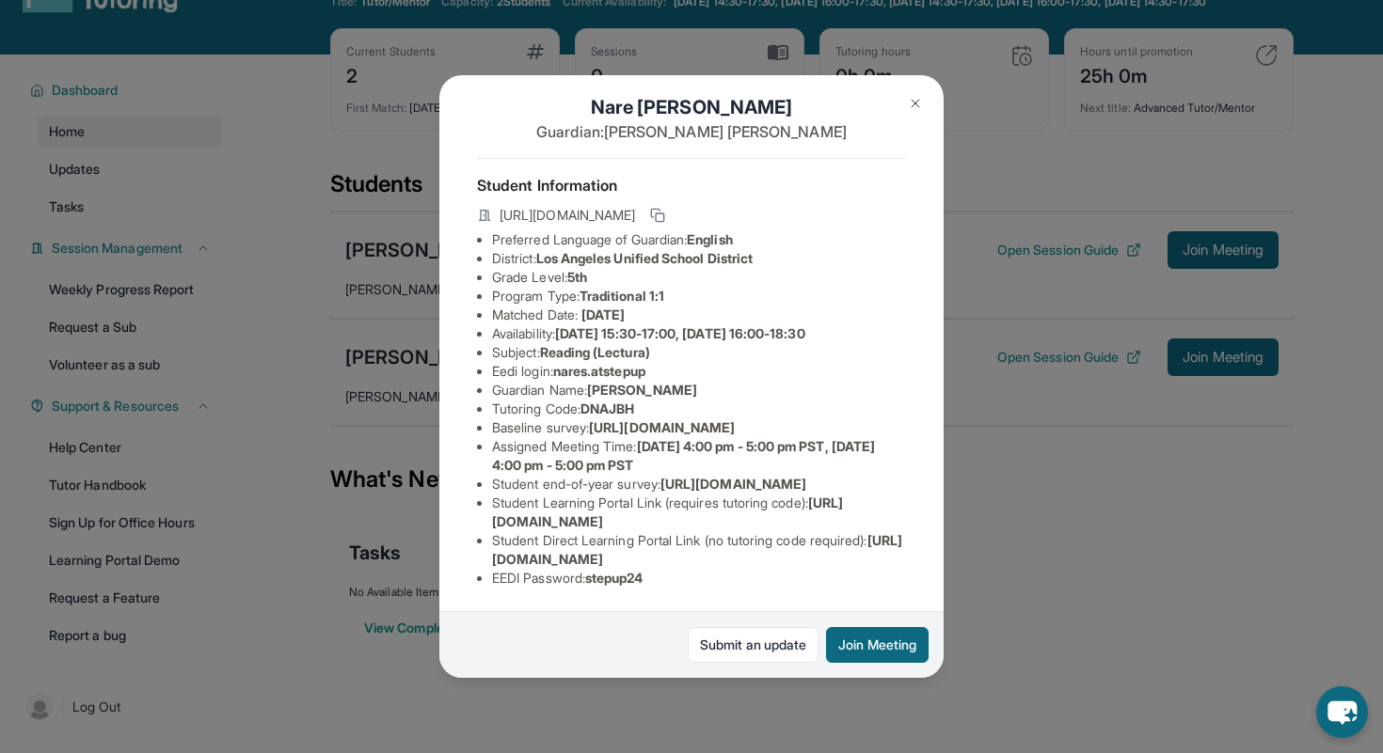
scroll to position [0, 0]
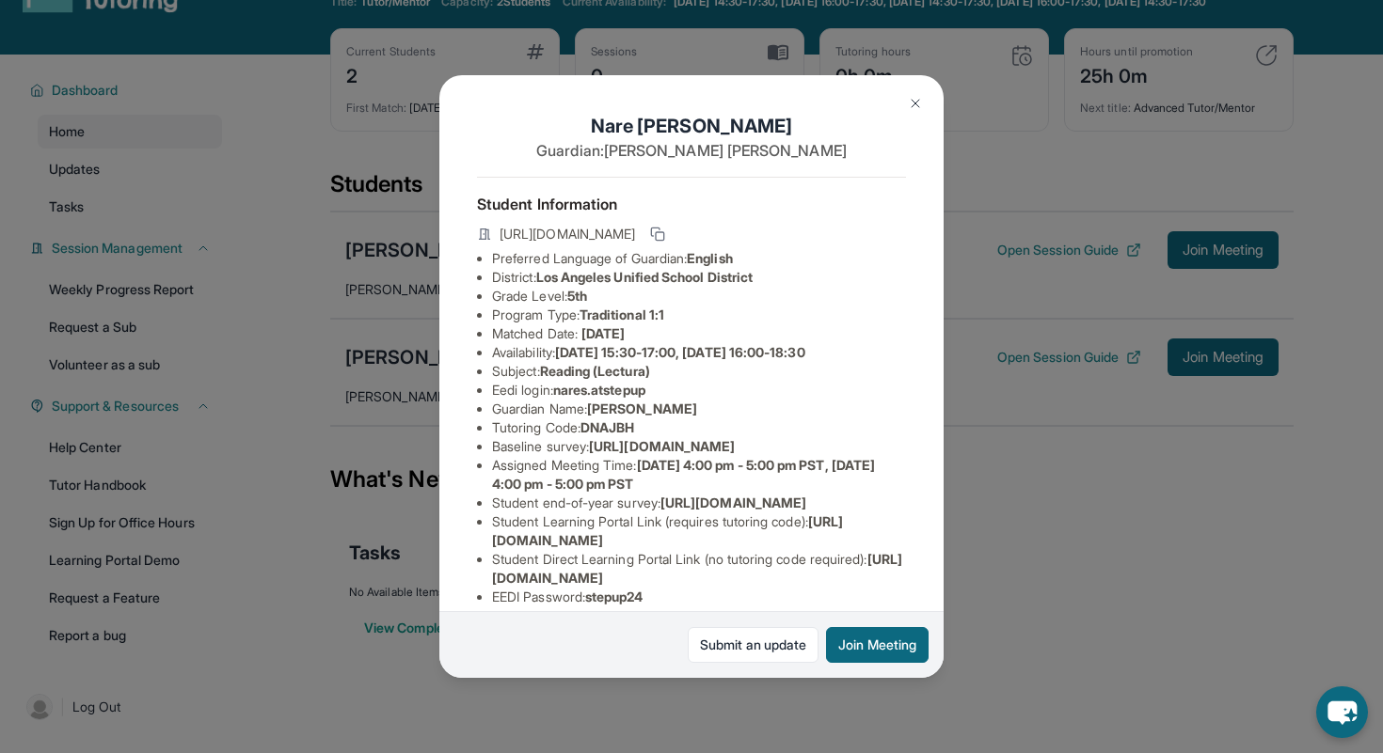
click at [909, 90] on button at bounding box center [915, 104] width 38 height 38
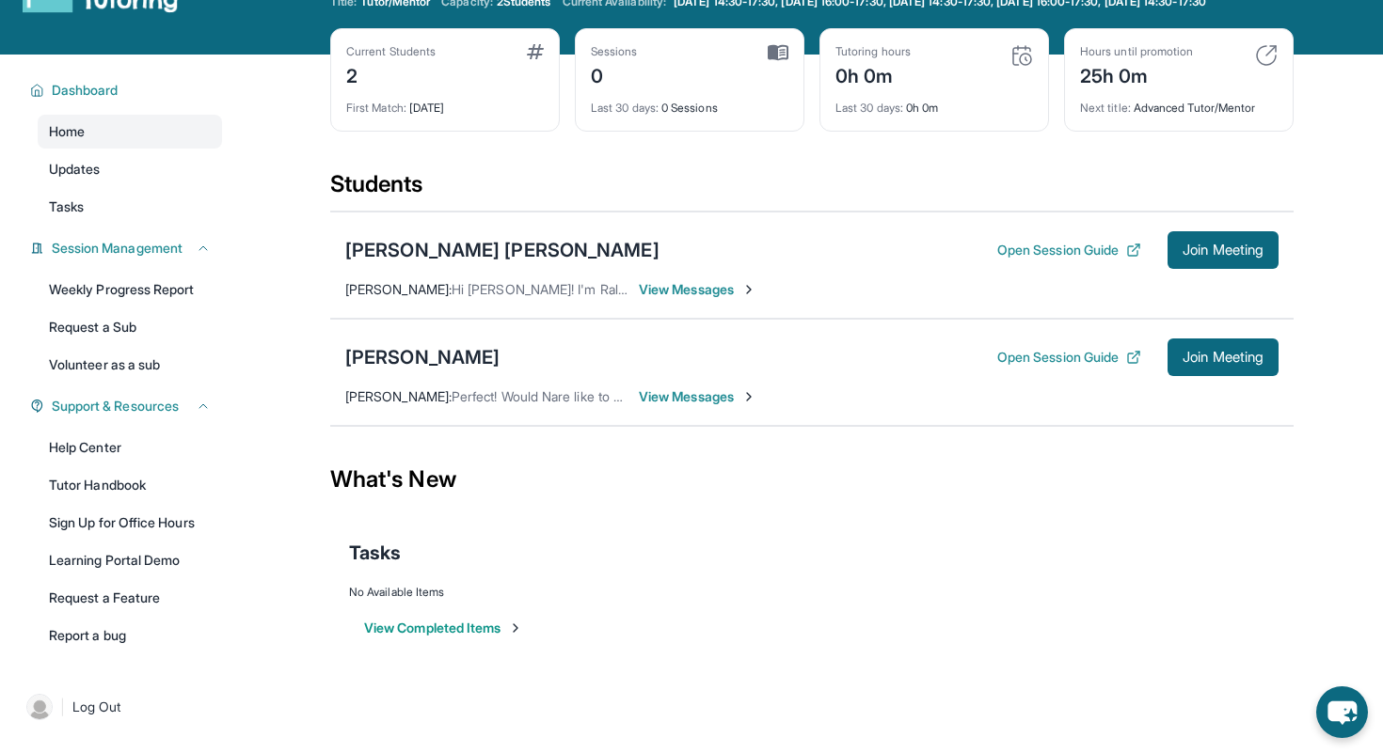
click at [713, 403] on span "View Messages" at bounding box center [698, 397] width 118 height 19
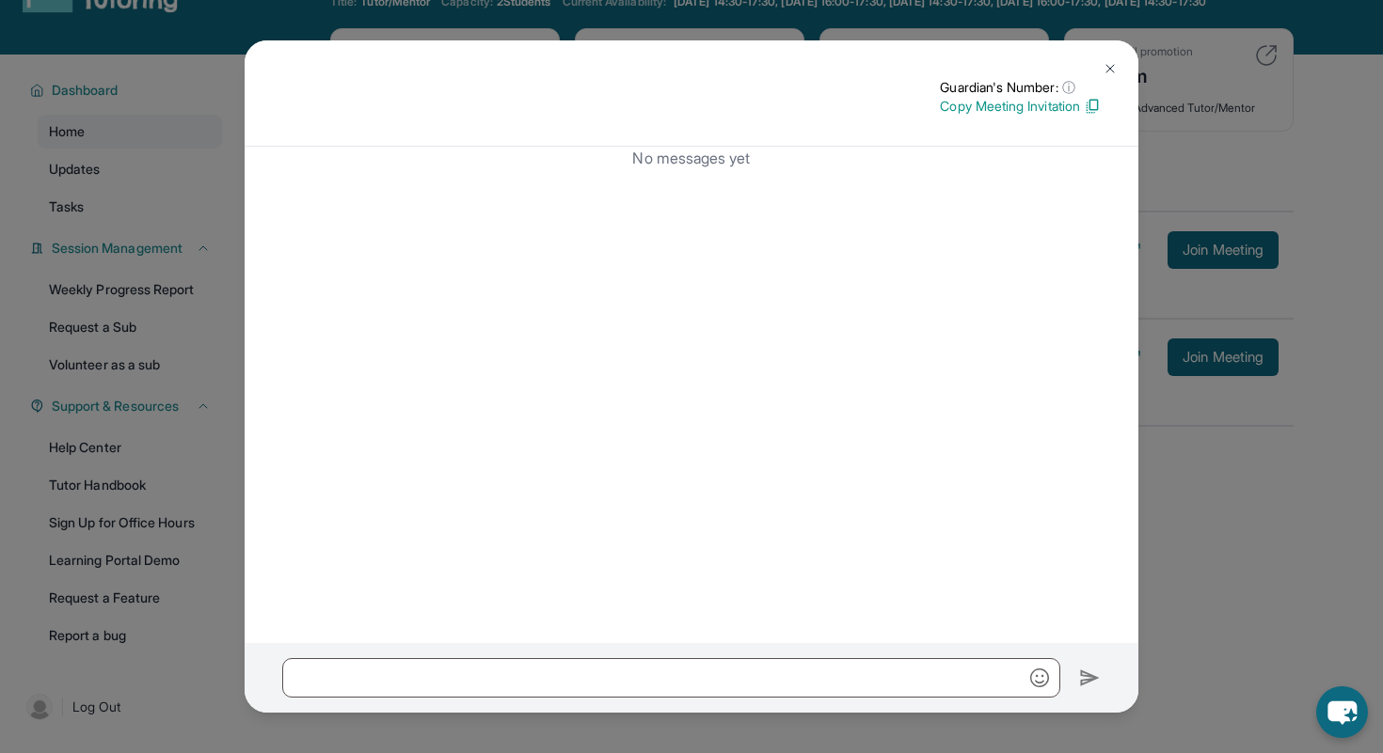
click at [1064, 103] on p "Copy Meeting Invitation" at bounding box center [1020, 106] width 161 height 19
click at [1107, 71] on img at bounding box center [1109, 68] width 15 height 15
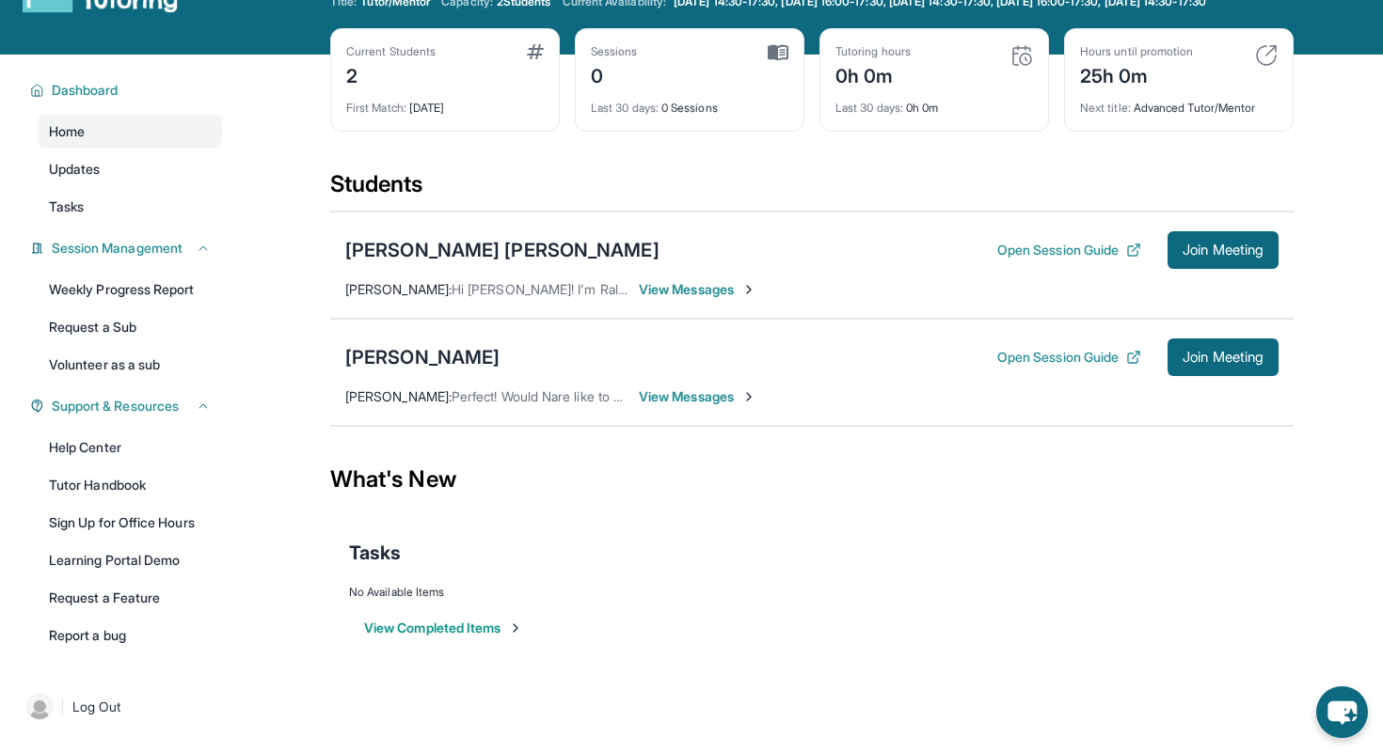
click at [703, 406] on span "View Messages" at bounding box center [698, 397] width 118 height 19
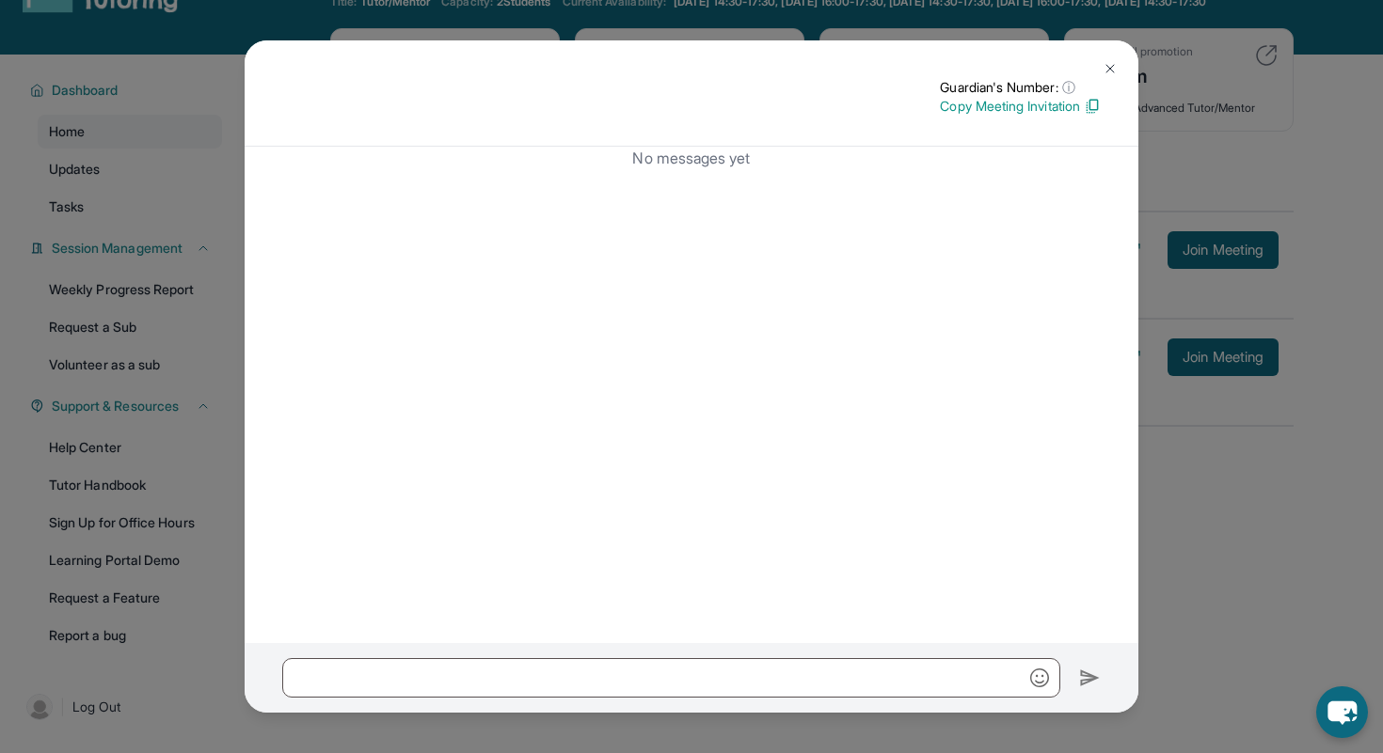
click at [1105, 66] on img at bounding box center [1109, 68] width 15 height 15
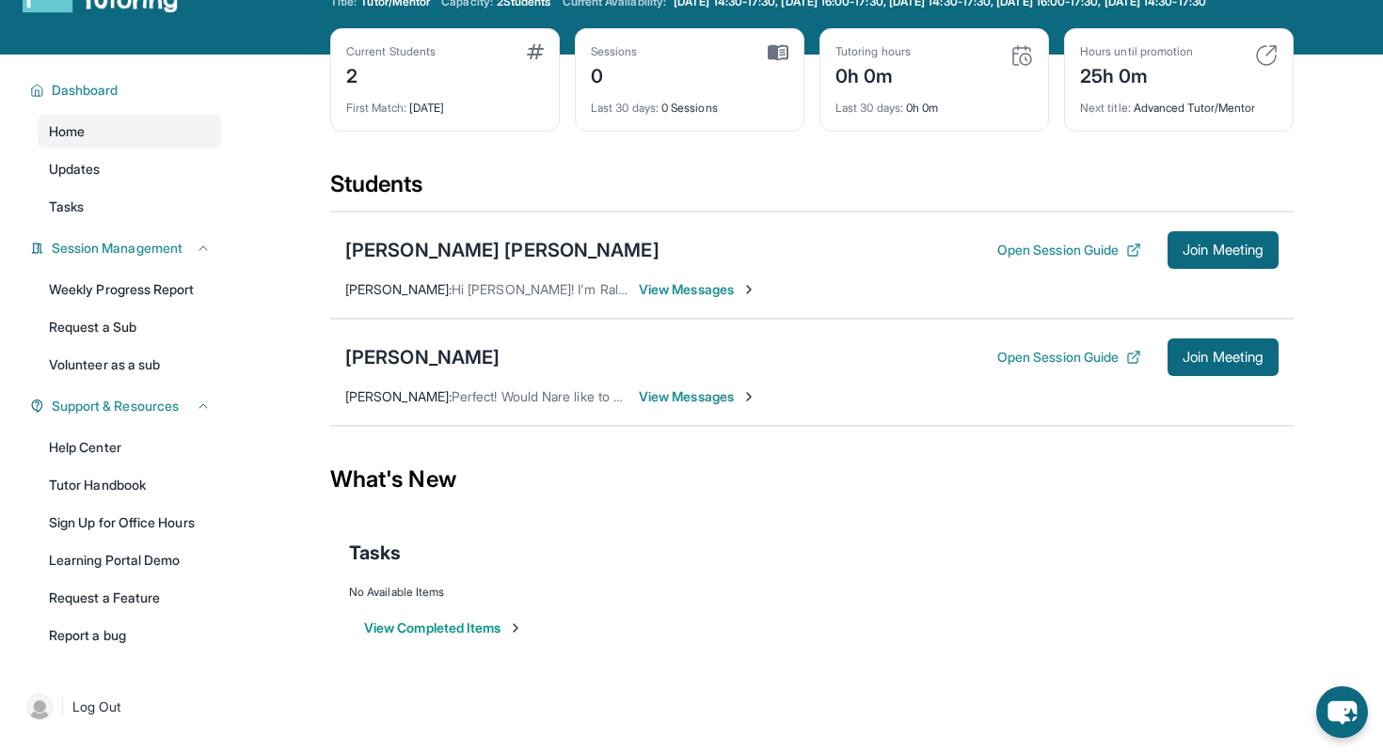
click at [670, 406] on span "View Messages" at bounding box center [698, 397] width 118 height 19
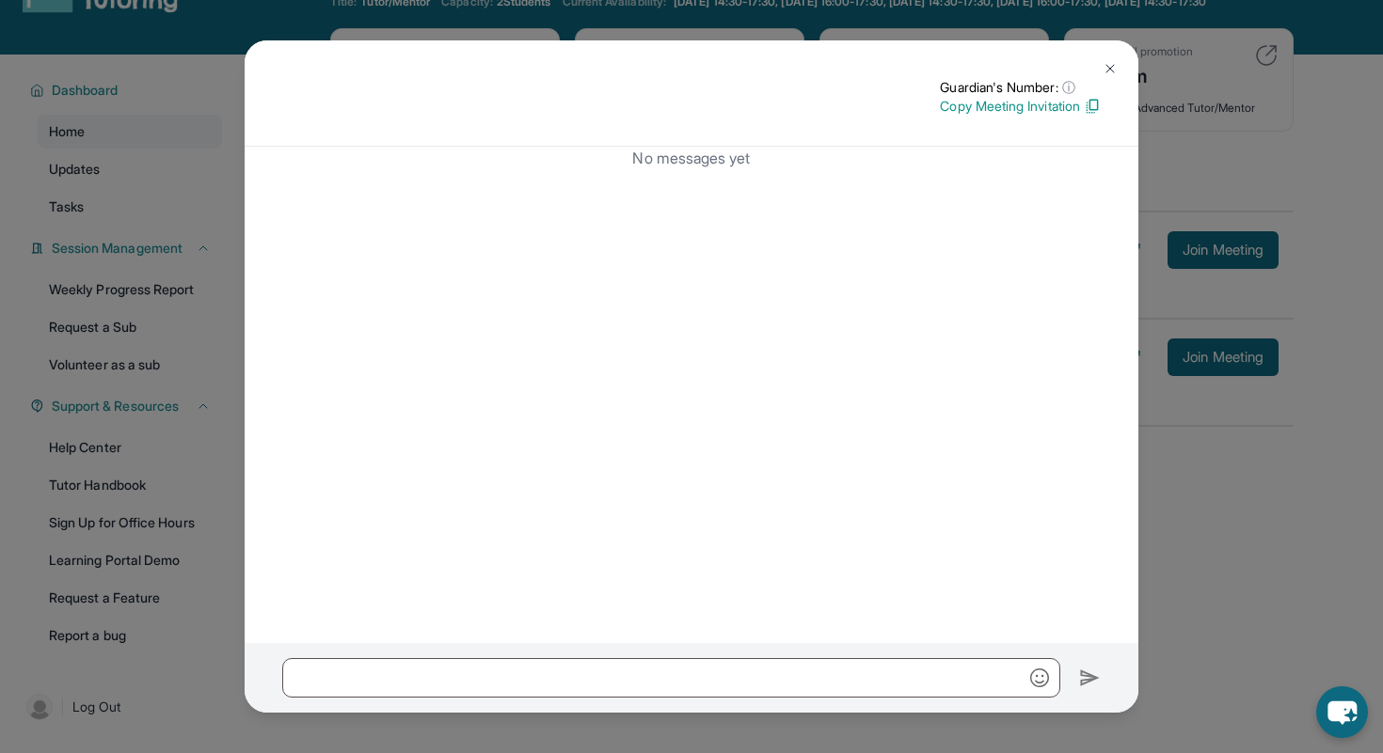
click at [1121, 75] on button at bounding box center [1110, 69] width 38 height 38
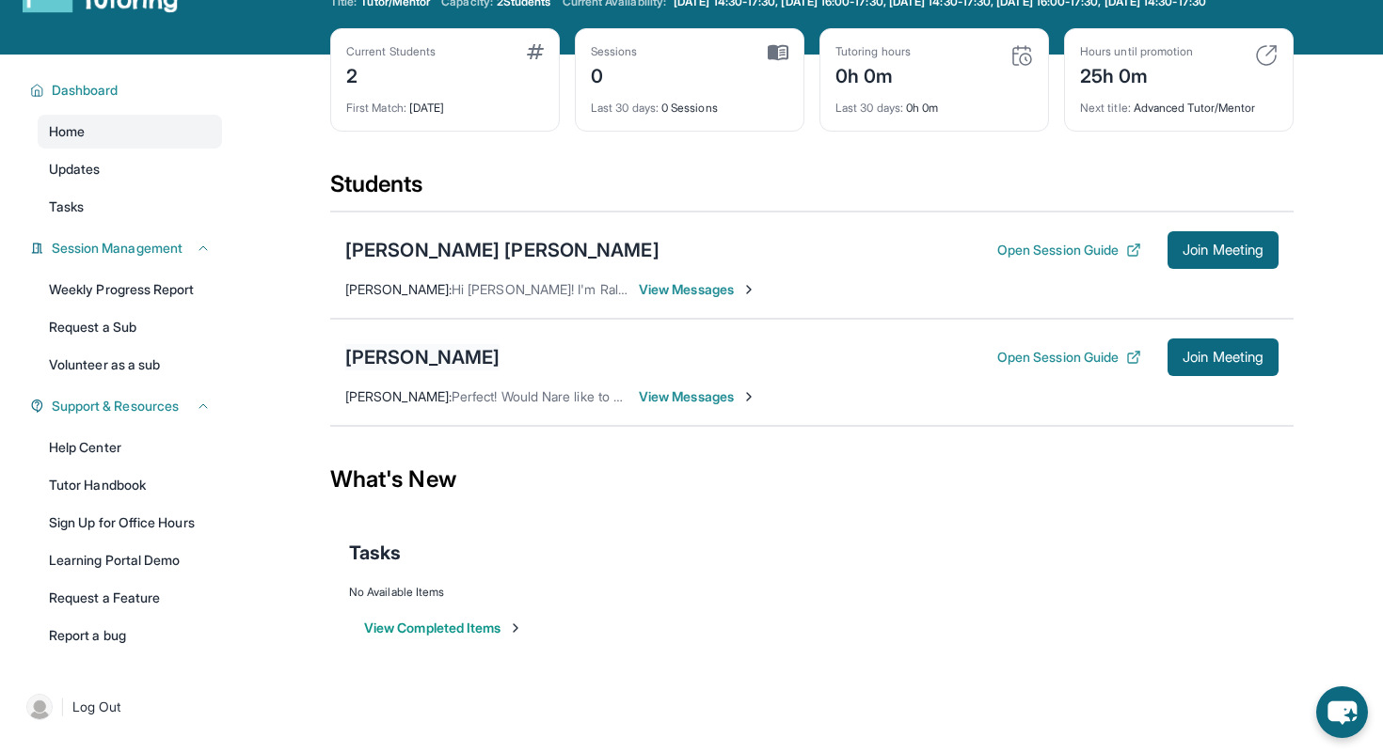
click at [443, 366] on div "[PERSON_NAME]" at bounding box center [422, 357] width 154 height 26
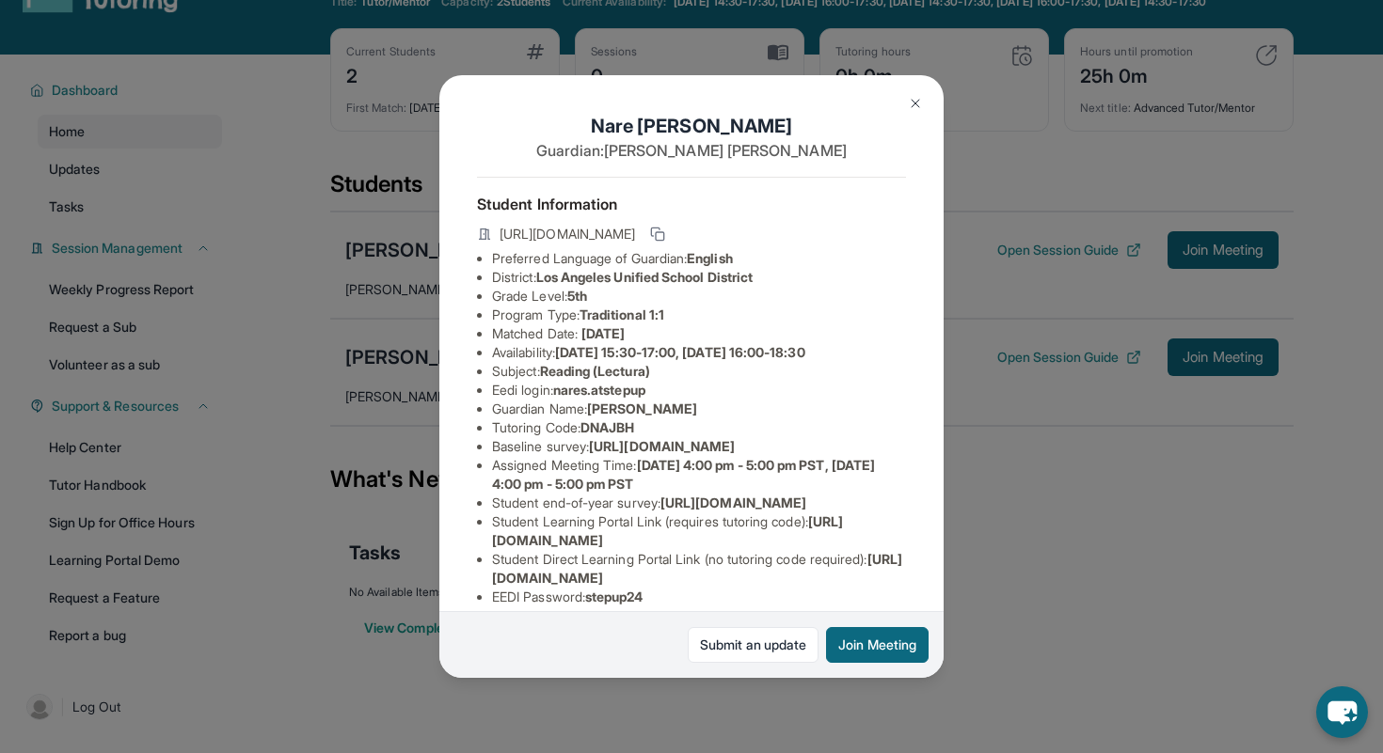
scroll to position [26, 0]
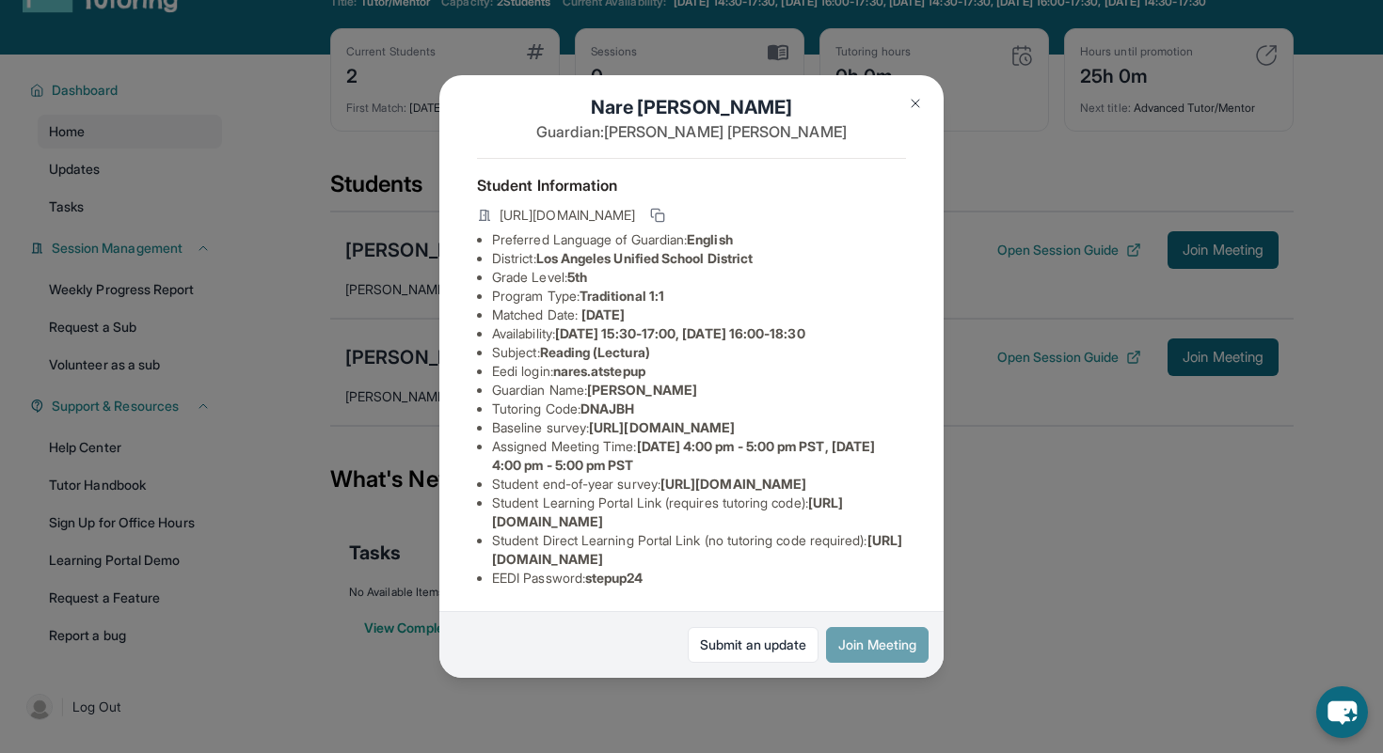
click at [897, 652] on button "Join Meeting" at bounding box center [877, 645] width 103 height 36
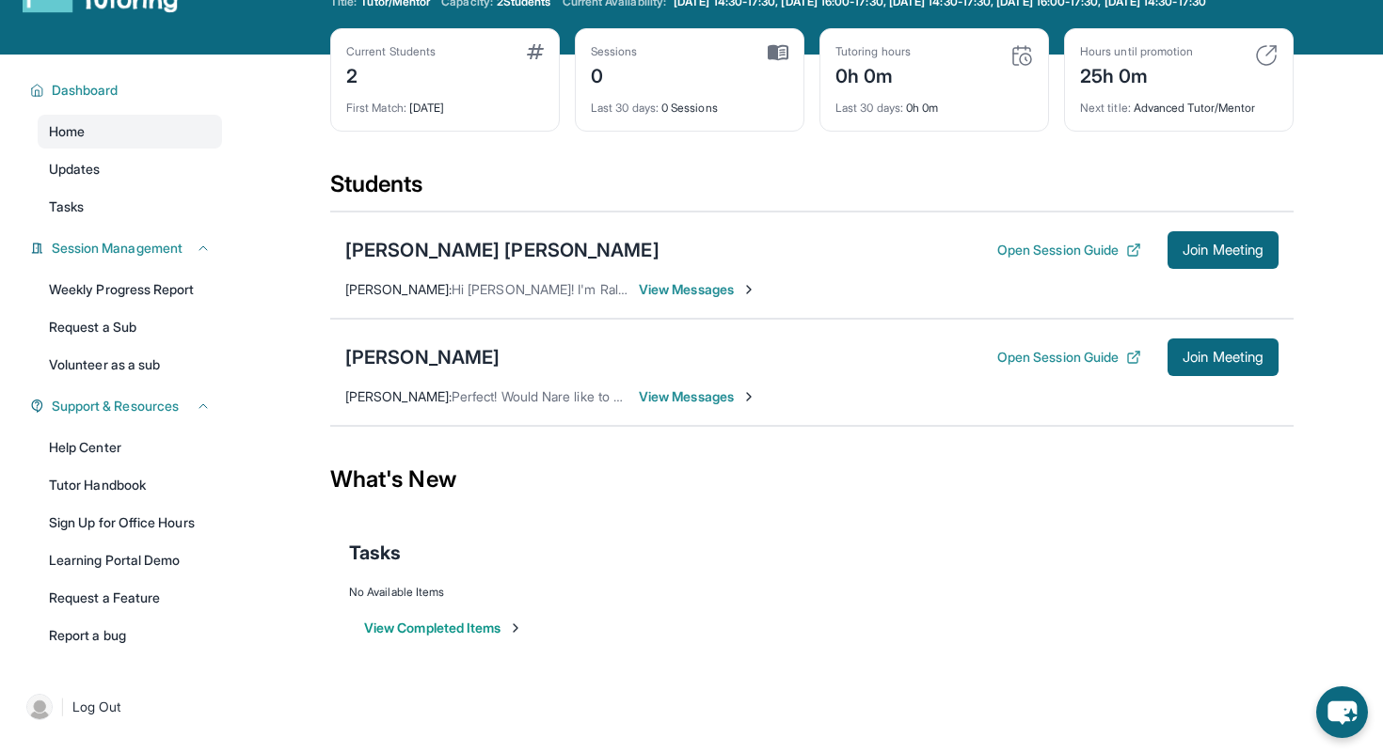
click at [658, 406] on span "View Messages" at bounding box center [698, 397] width 118 height 19
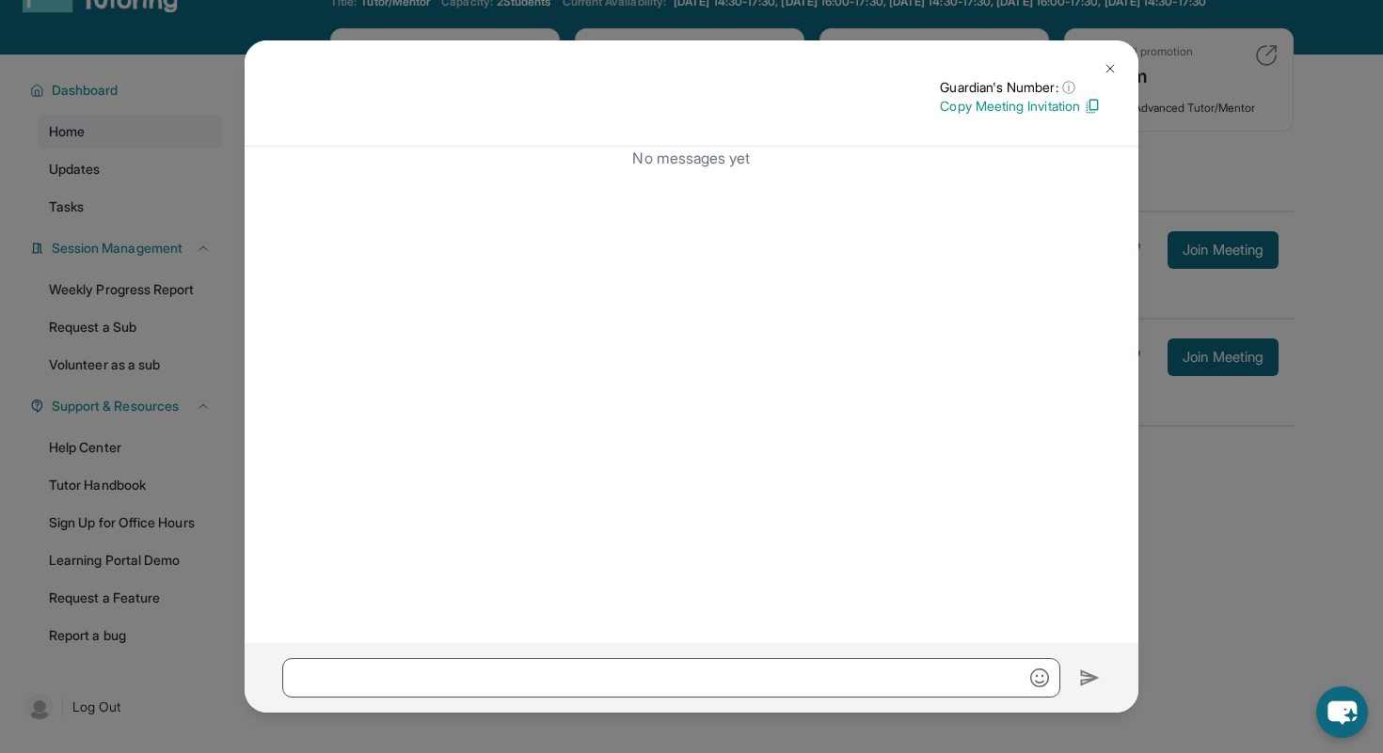
click at [1104, 69] on img at bounding box center [1109, 68] width 15 height 15
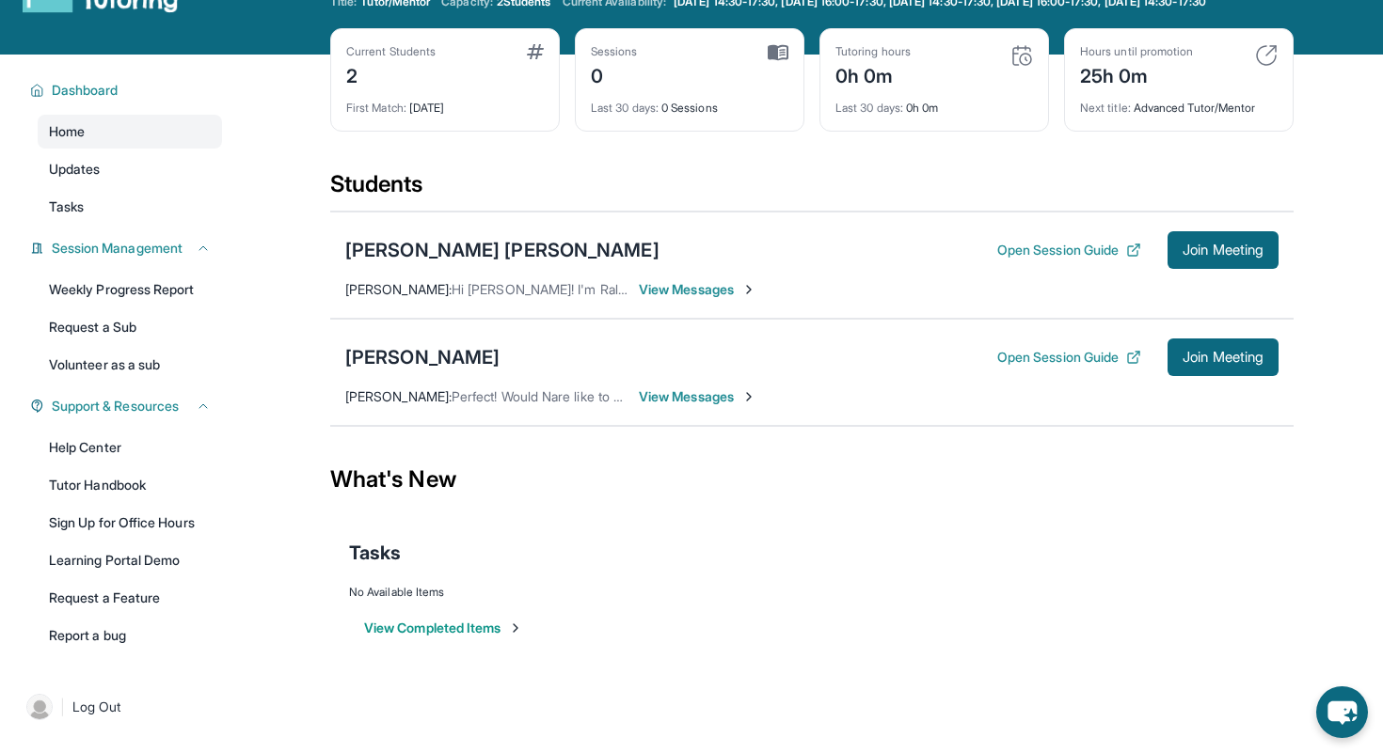
click at [454, 376] on div "Nare Simonyan Open Session Guide Join Meeting" at bounding box center [811, 358] width 933 height 38
click at [450, 371] on div "[PERSON_NAME]" at bounding box center [422, 357] width 154 height 26
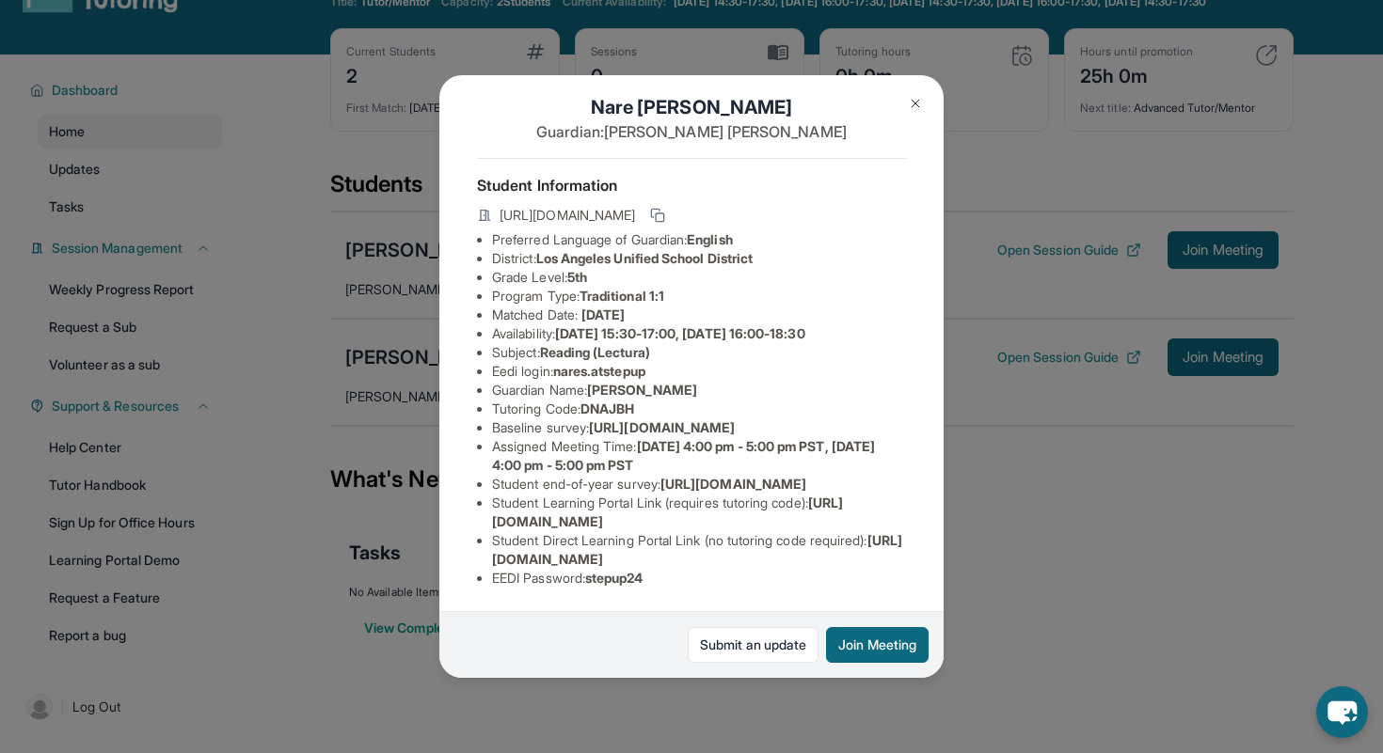
scroll to position [115, 0]
click at [626, 401] on span "DNAJBH" at bounding box center [607, 409] width 54 height 16
copy span "DNAJBH"
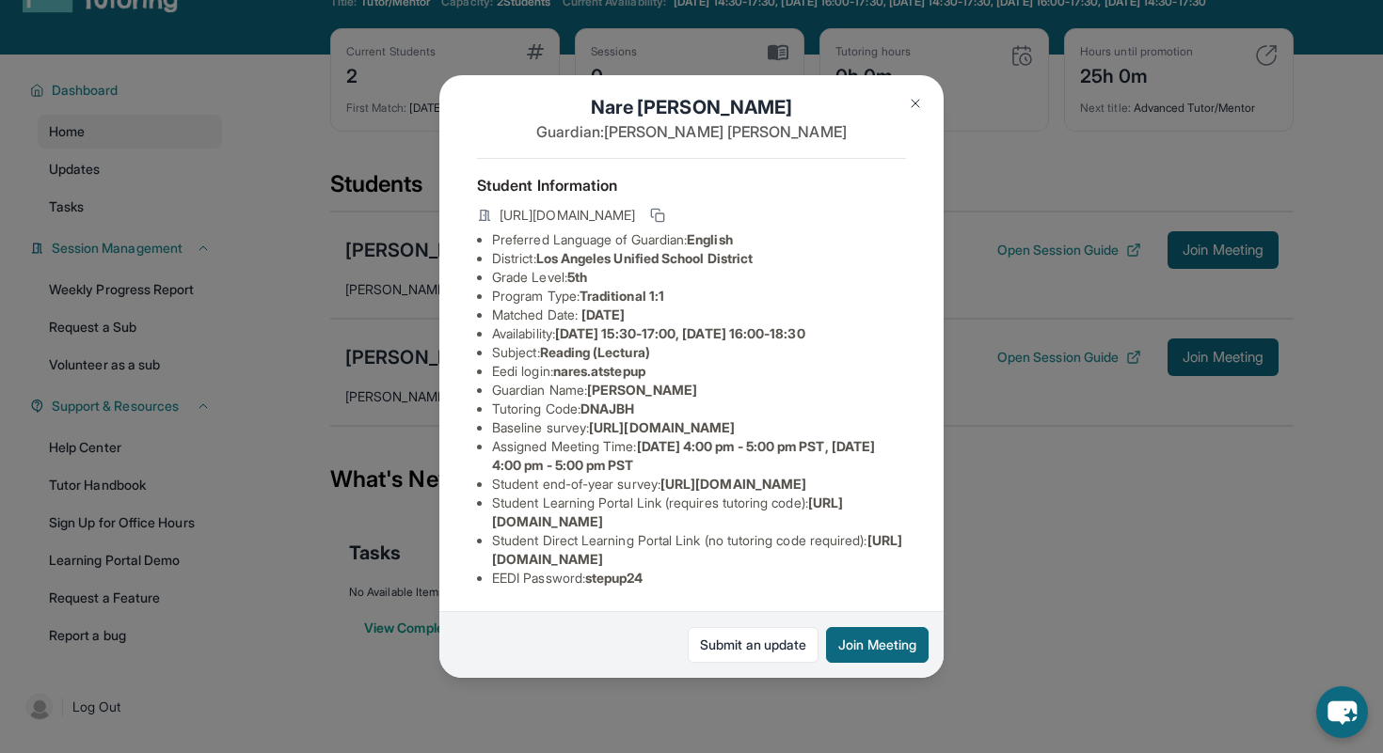
click at [1100, 647] on div "Nare Simonyan Guardian: Margarita Ghazaryan Student Information https://student…" at bounding box center [691, 376] width 1383 height 753
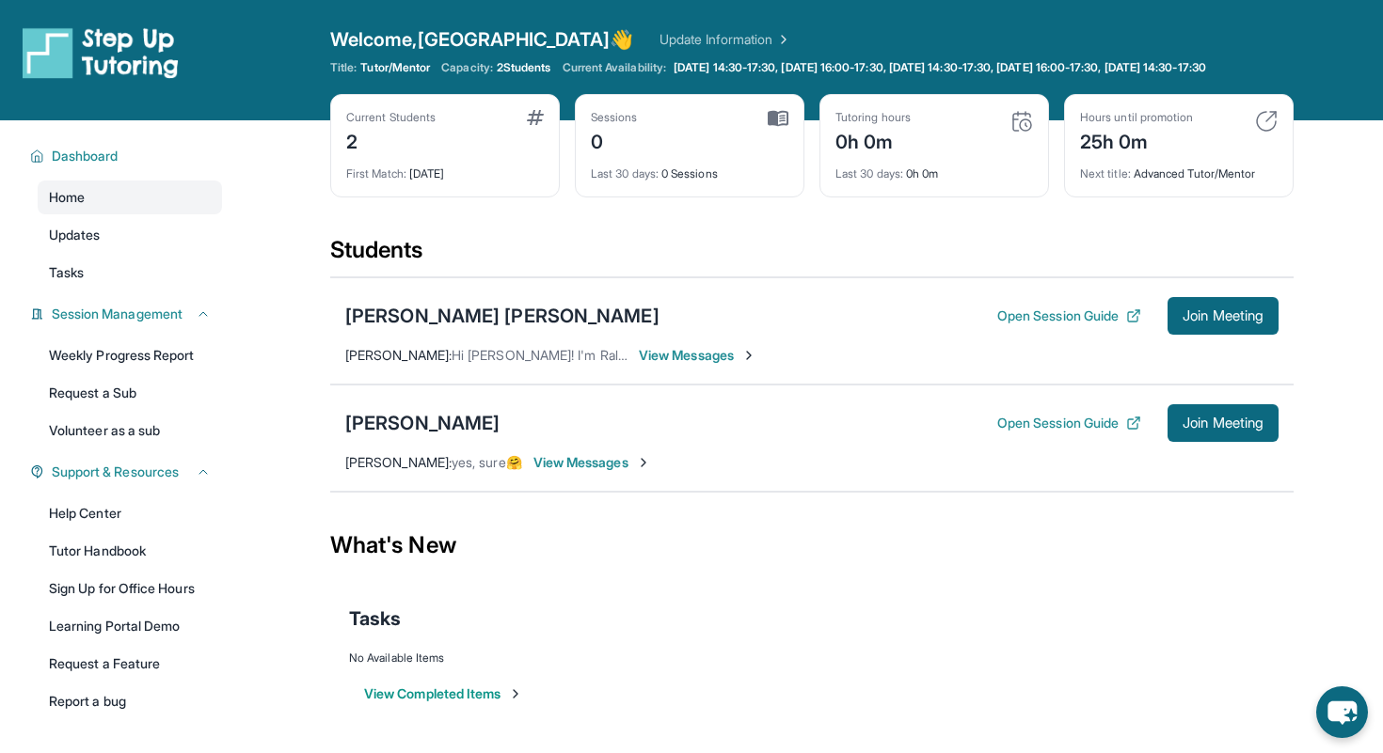
click at [700, 365] on span "View Messages" at bounding box center [698, 355] width 118 height 19
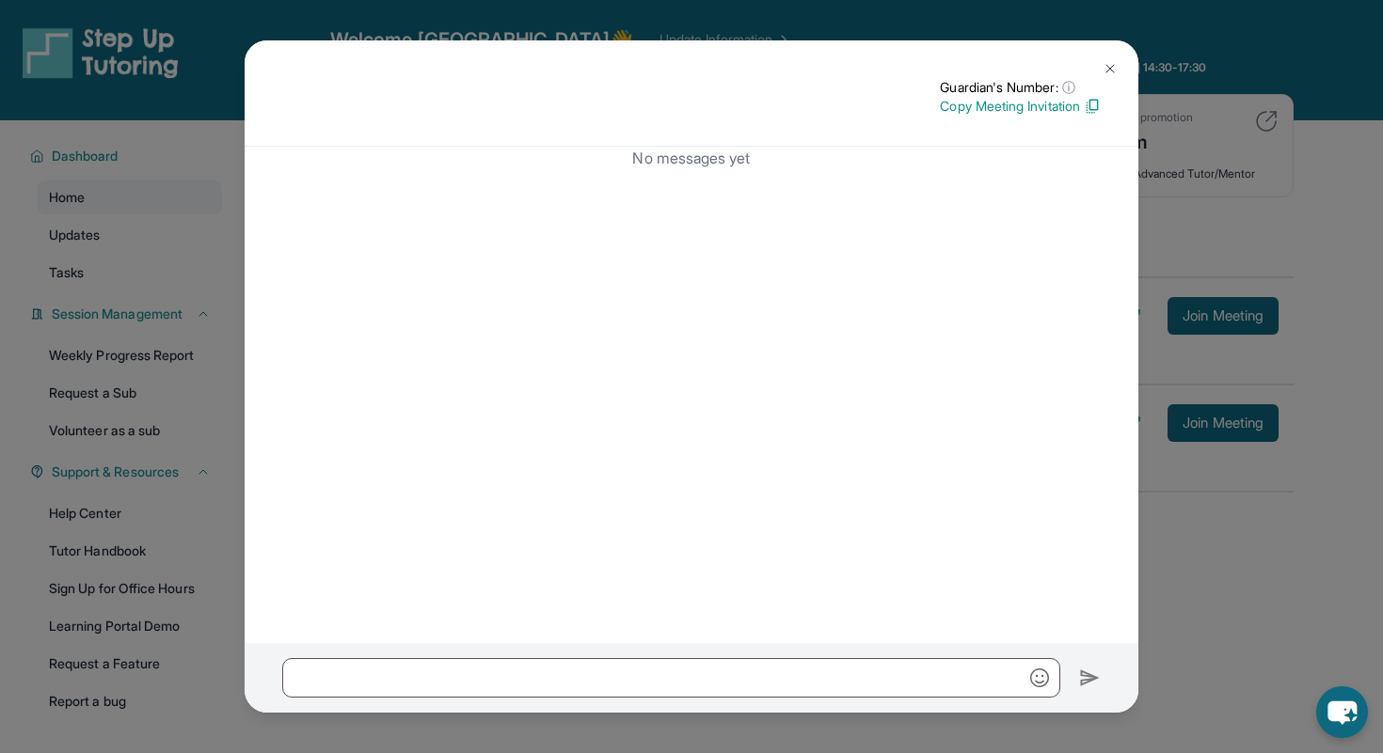
click at [1074, 103] on p "Copy Meeting Invitation" at bounding box center [1020, 106] width 161 height 19
click at [1112, 61] on img at bounding box center [1109, 68] width 15 height 15
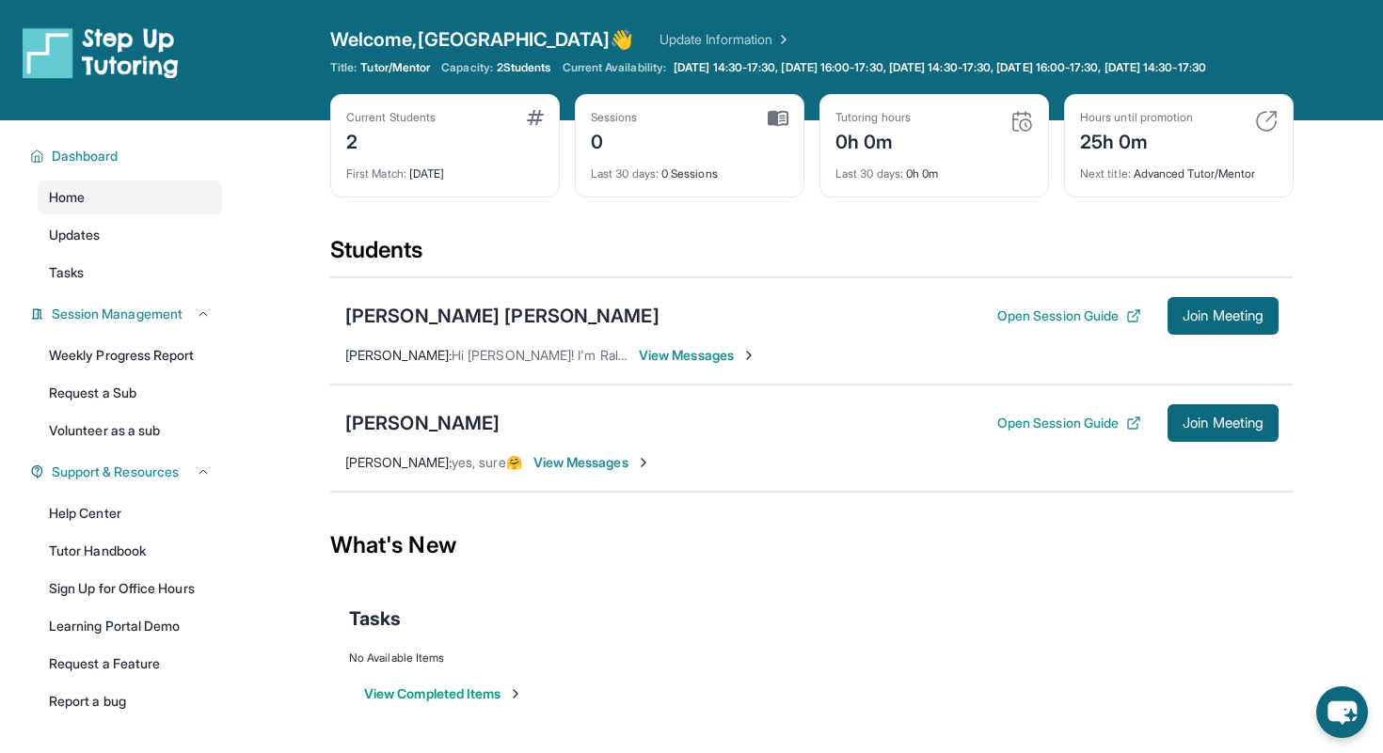
scroll to position [46, 0]
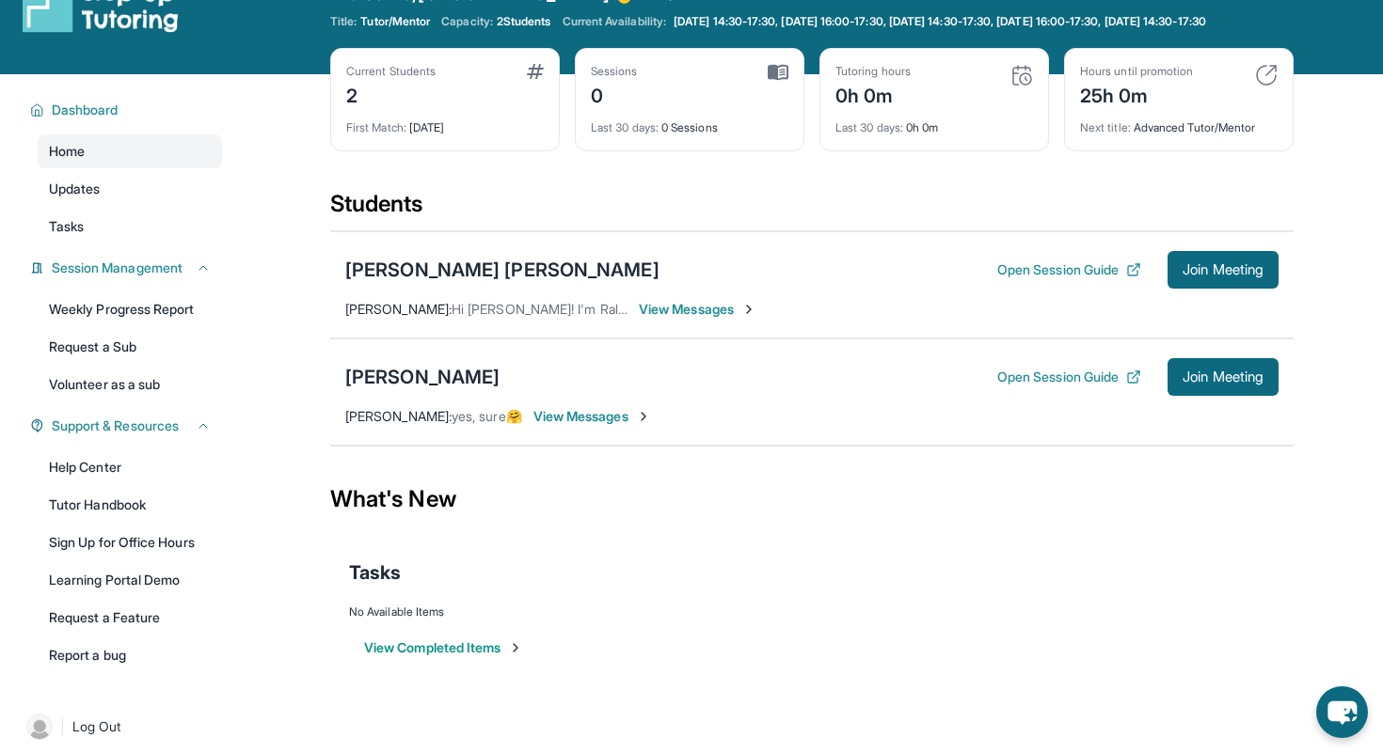
click at [651, 426] on span "View Messages" at bounding box center [592, 416] width 118 height 19
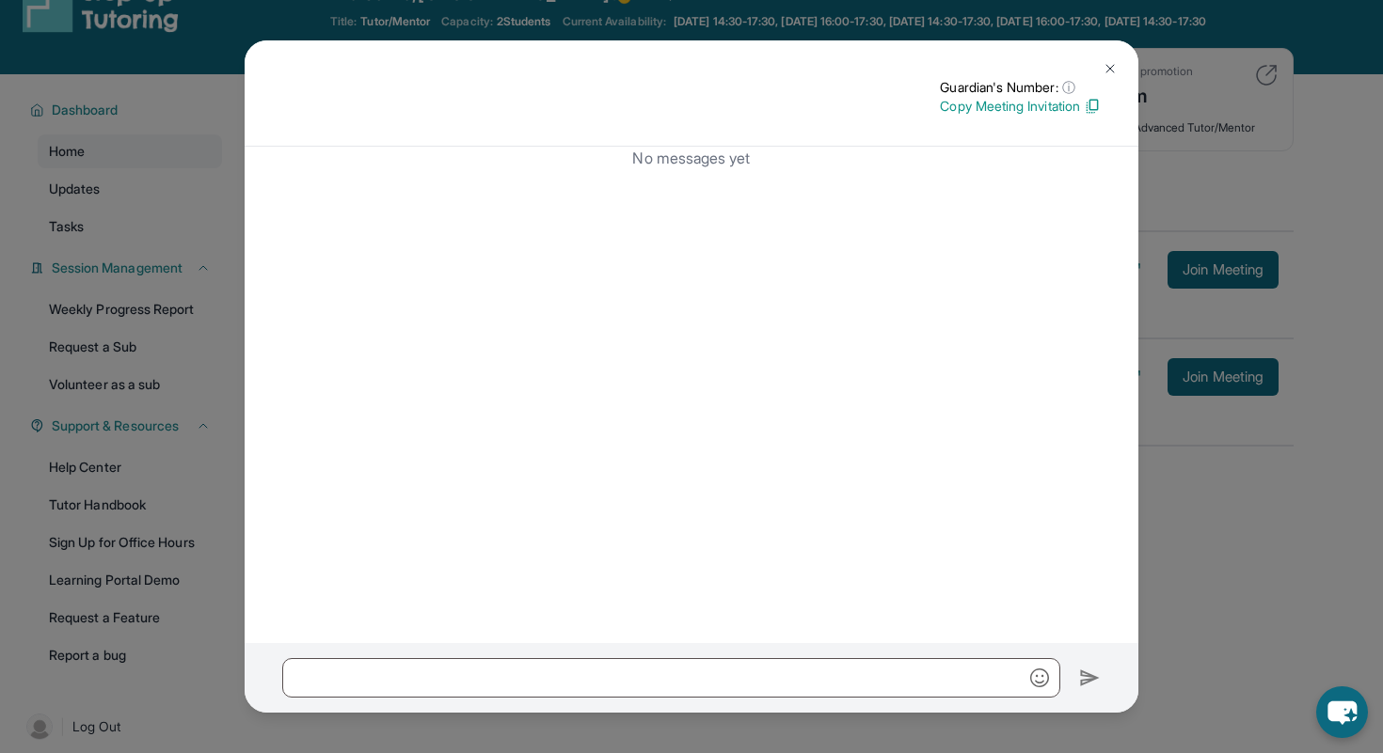
click at [1069, 102] on p "Copy Meeting Invitation" at bounding box center [1020, 106] width 161 height 19
click at [1115, 61] on img at bounding box center [1109, 68] width 15 height 15
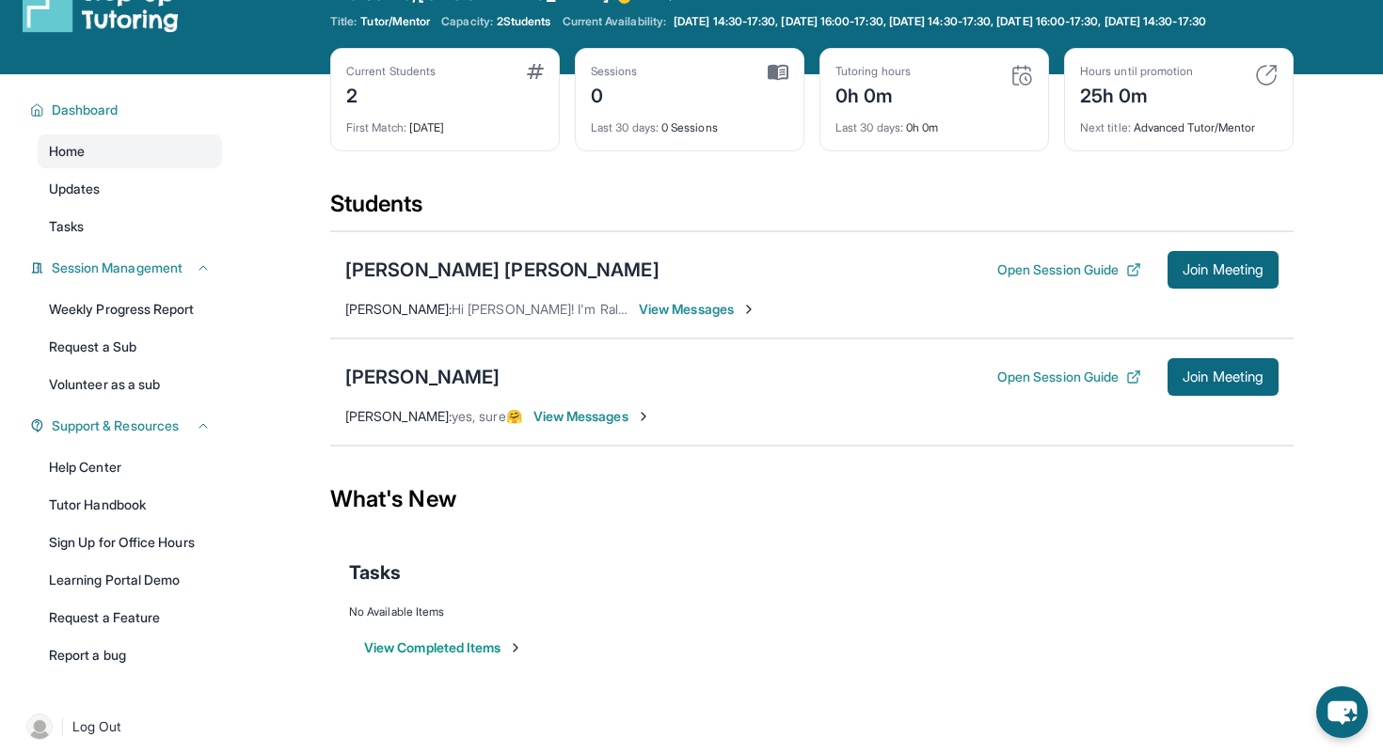
click at [623, 419] on div "[PERSON_NAME] Open Session Guide Join Meeting [PERSON_NAME] : yes, sure🤗 View M…" at bounding box center [811, 392] width 963 height 107
click at [623, 426] on span "View Messages" at bounding box center [592, 416] width 118 height 19
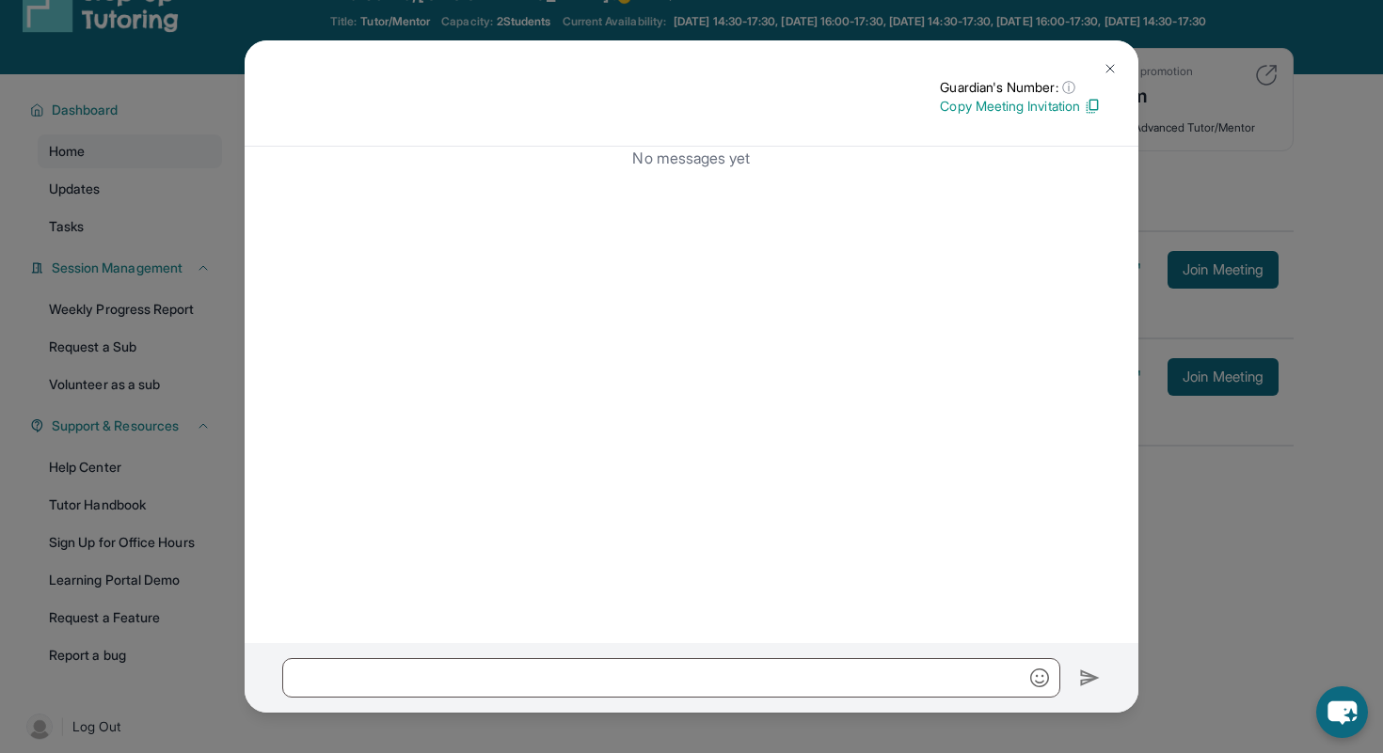
click at [1070, 111] on p "Copy Meeting Invitation" at bounding box center [1020, 106] width 161 height 19
click at [1104, 62] on img at bounding box center [1109, 68] width 15 height 15
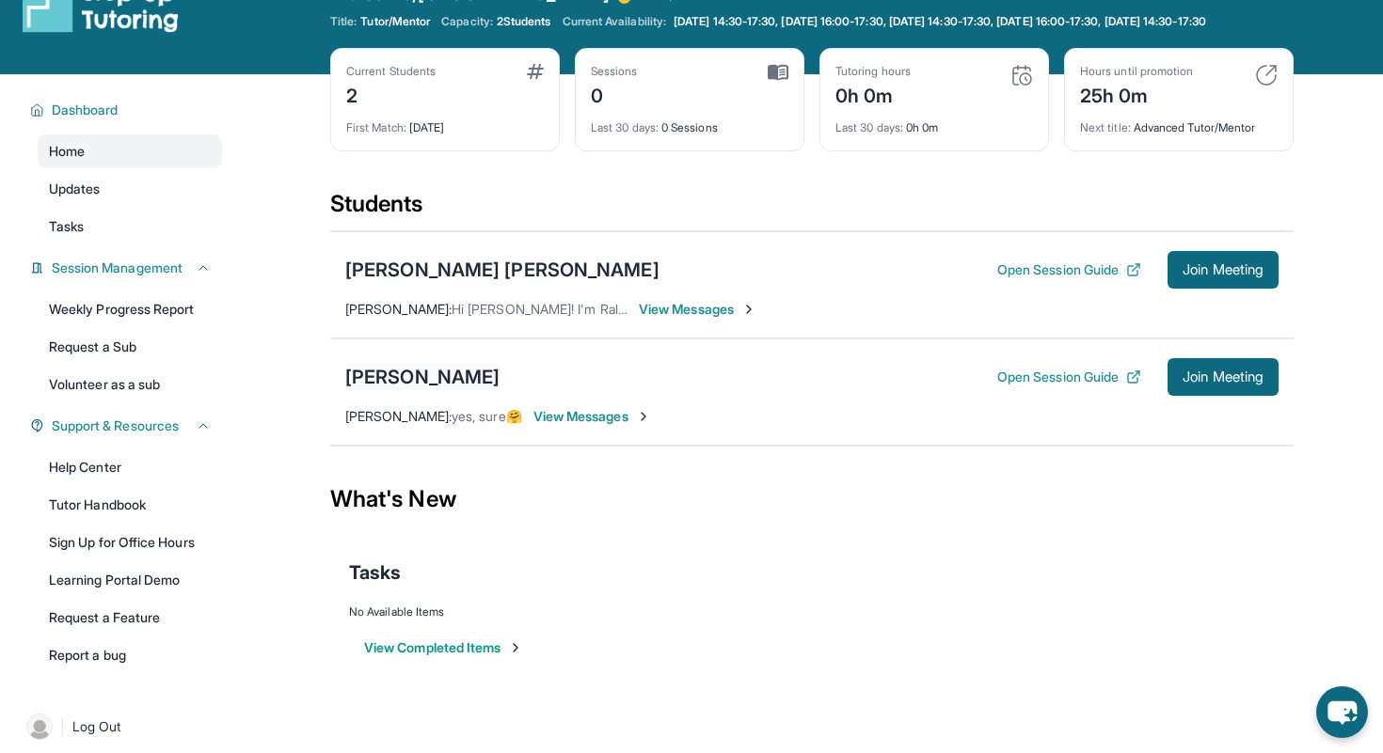
click at [458, 390] on div "[PERSON_NAME]" at bounding box center [422, 377] width 154 height 26
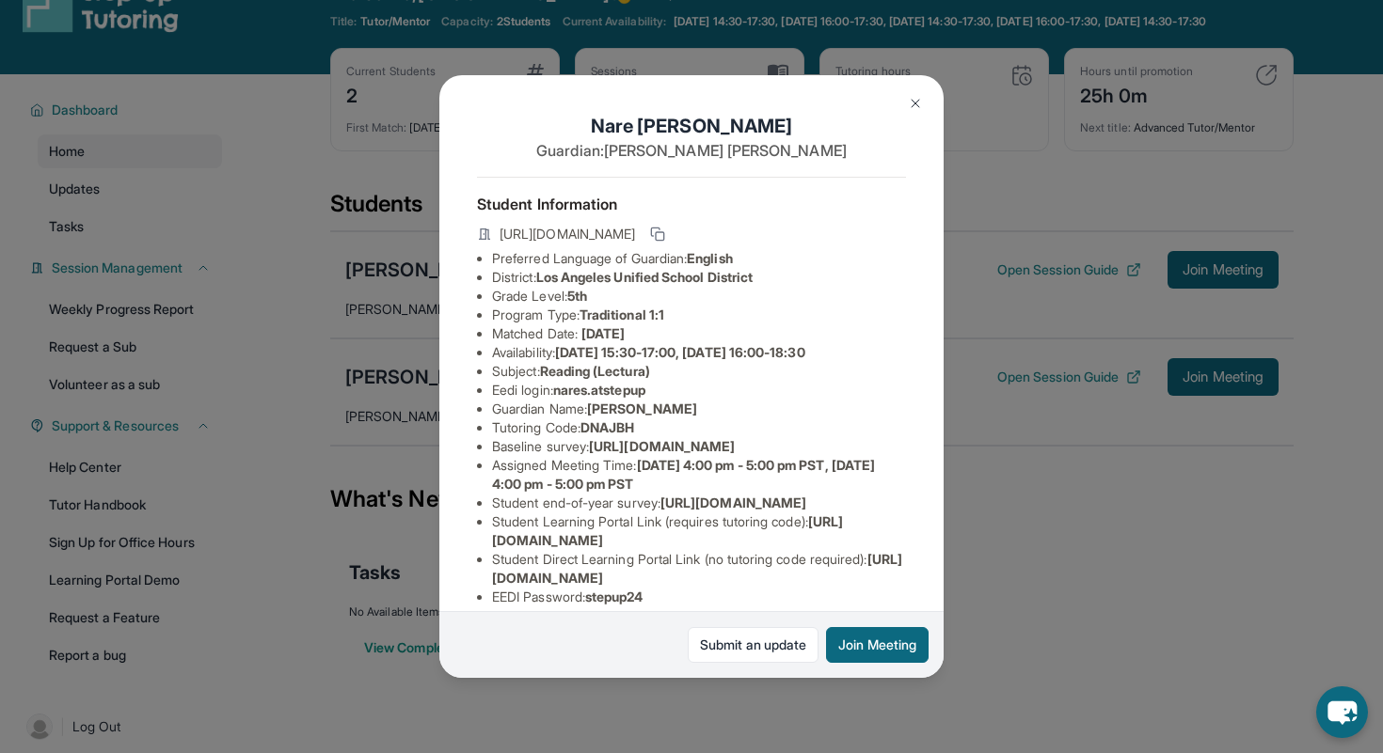
click at [611, 429] on span "DNAJBH" at bounding box center [607, 428] width 54 height 16
copy span "DNAJBH"
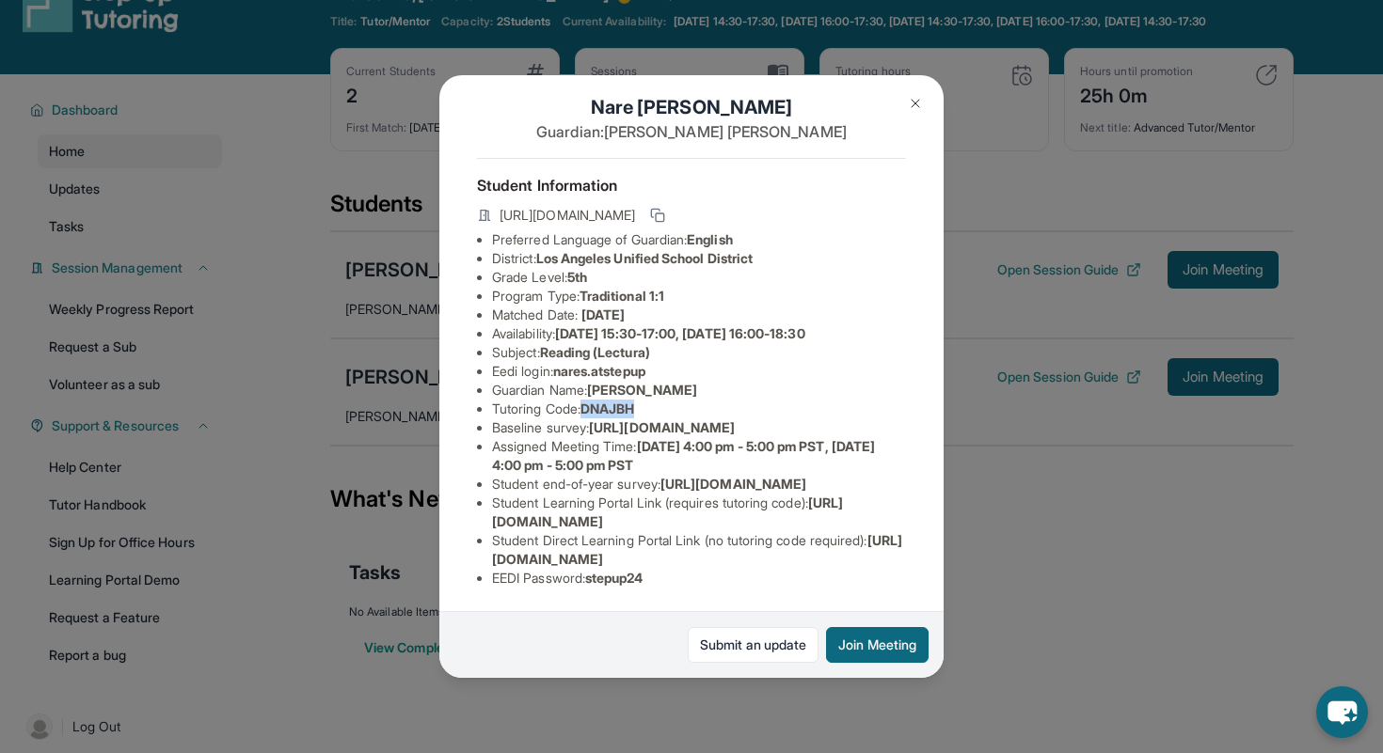
scroll to position [114, 0]
click at [927, 99] on button at bounding box center [915, 104] width 38 height 38
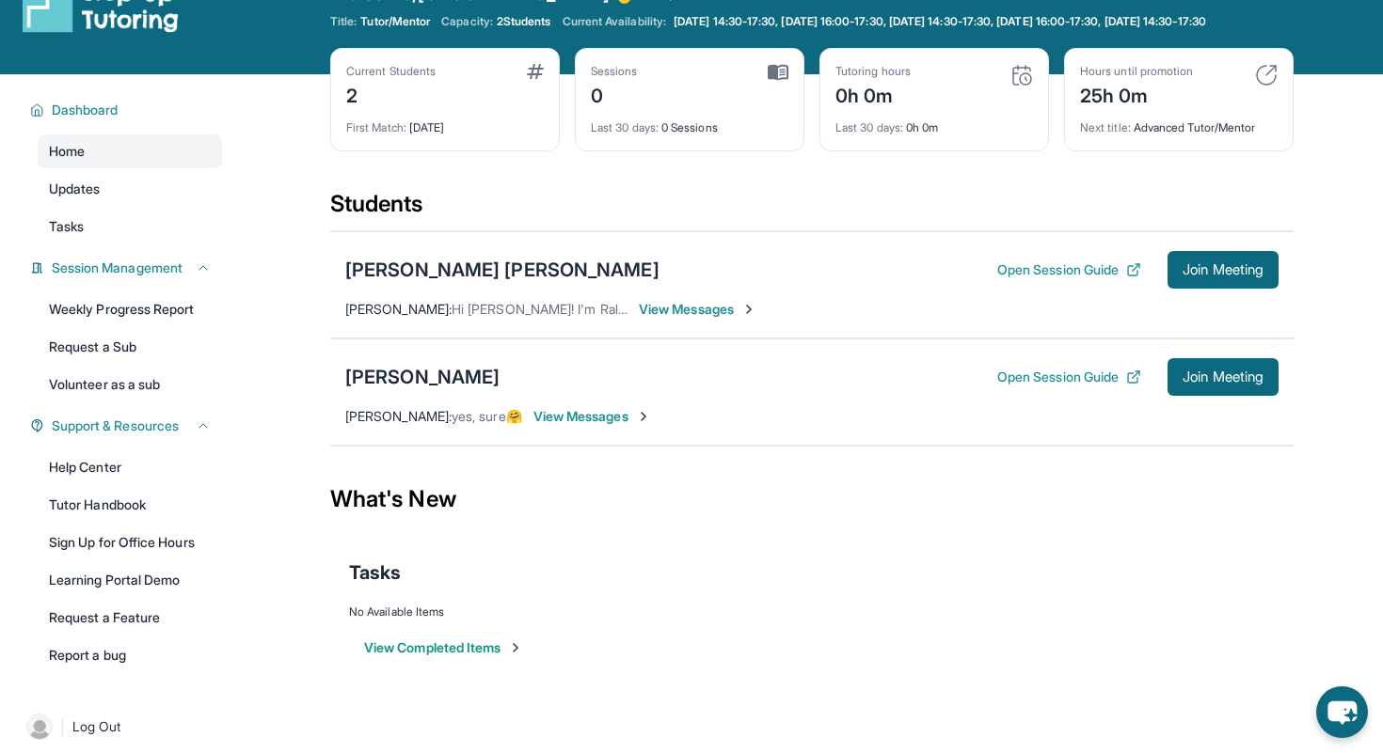
scroll to position [0, 0]
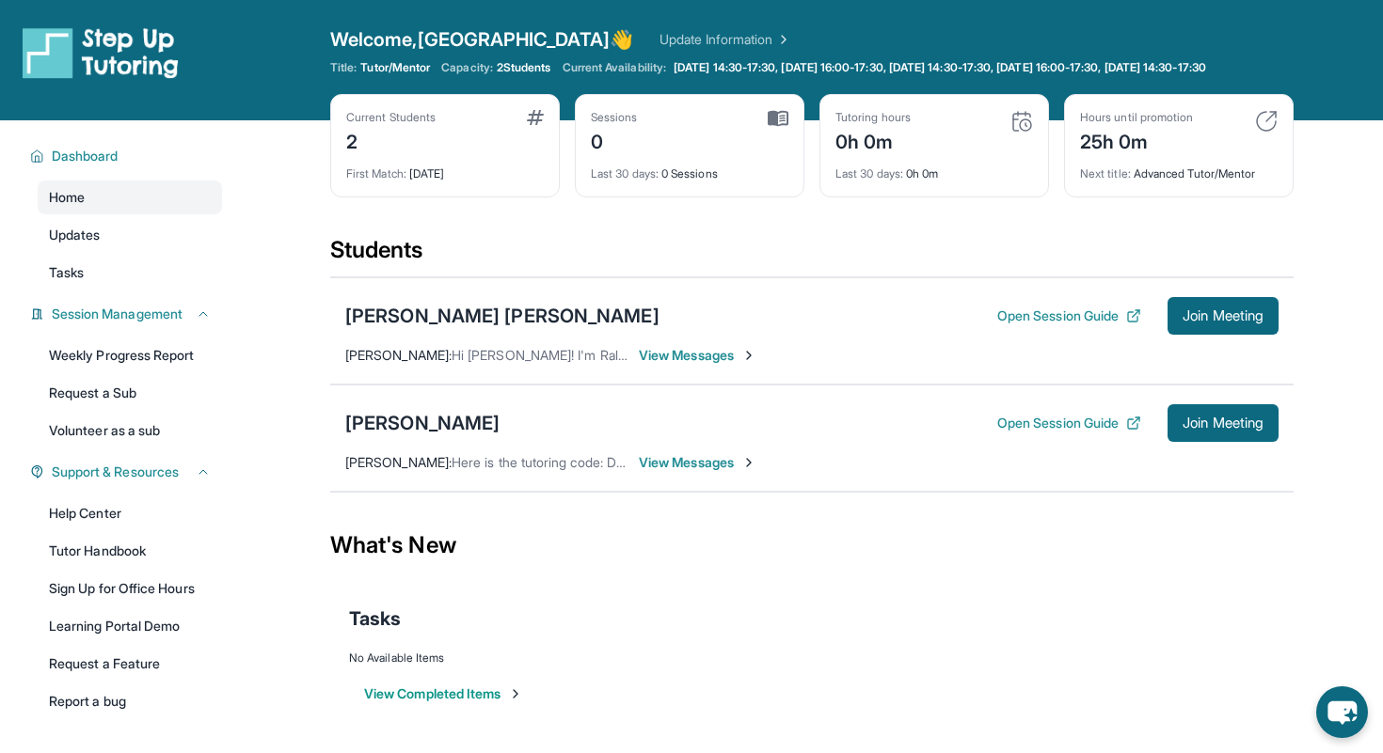
click at [510, 69] on span "2 Students" at bounding box center [524, 67] width 55 height 15
drag, startPoint x: 502, startPoint y: 66, endPoint x: 559, endPoint y: 67, distance: 56.4
click at [551, 67] on span "2 Students" at bounding box center [524, 67] width 55 height 15
click at [515, 118] on div "Current Students 2 First Match : 1 day ago" at bounding box center [445, 145] width 230 height 103
click at [529, 325] on div "[PERSON_NAME] [PERSON_NAME]" at bounding box center [502, 316] width 314 height 26
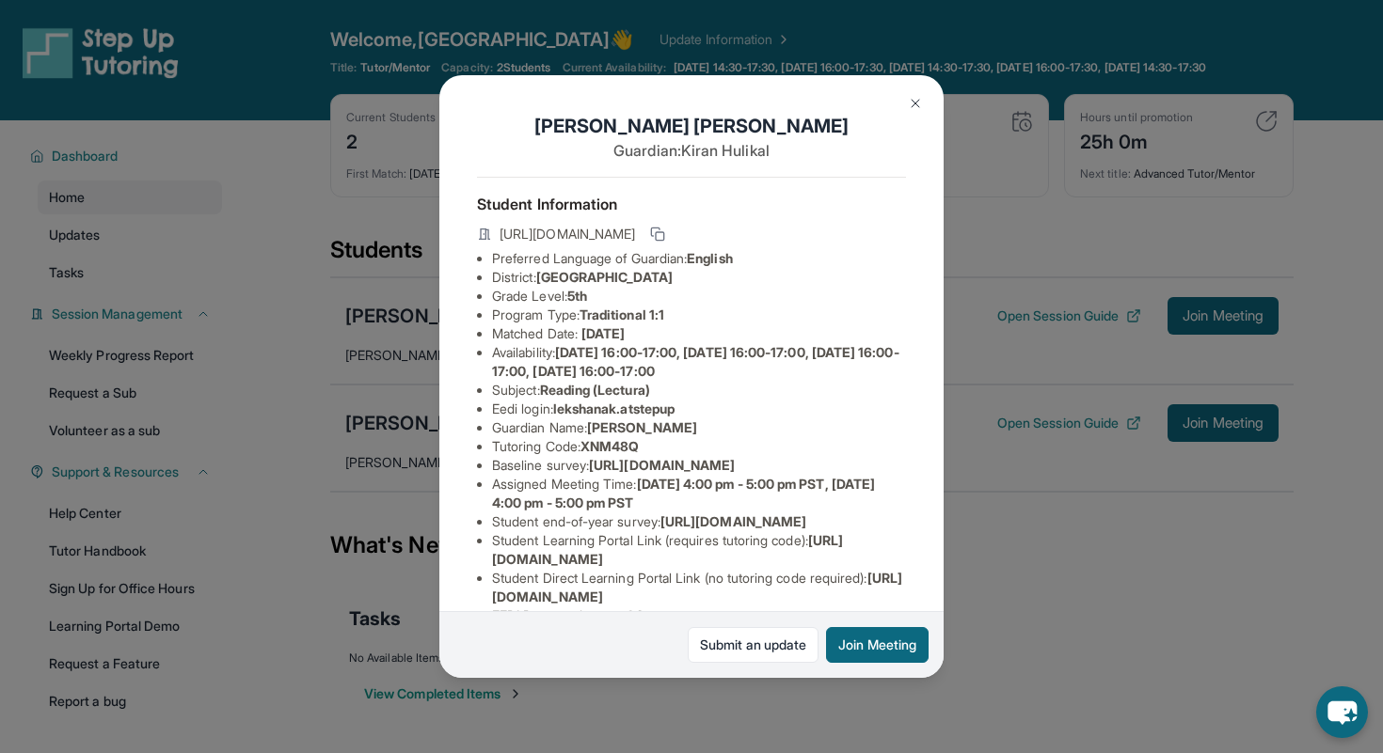
click at [914, 117] on button at bounding box center [915, 104] width 38 height 38
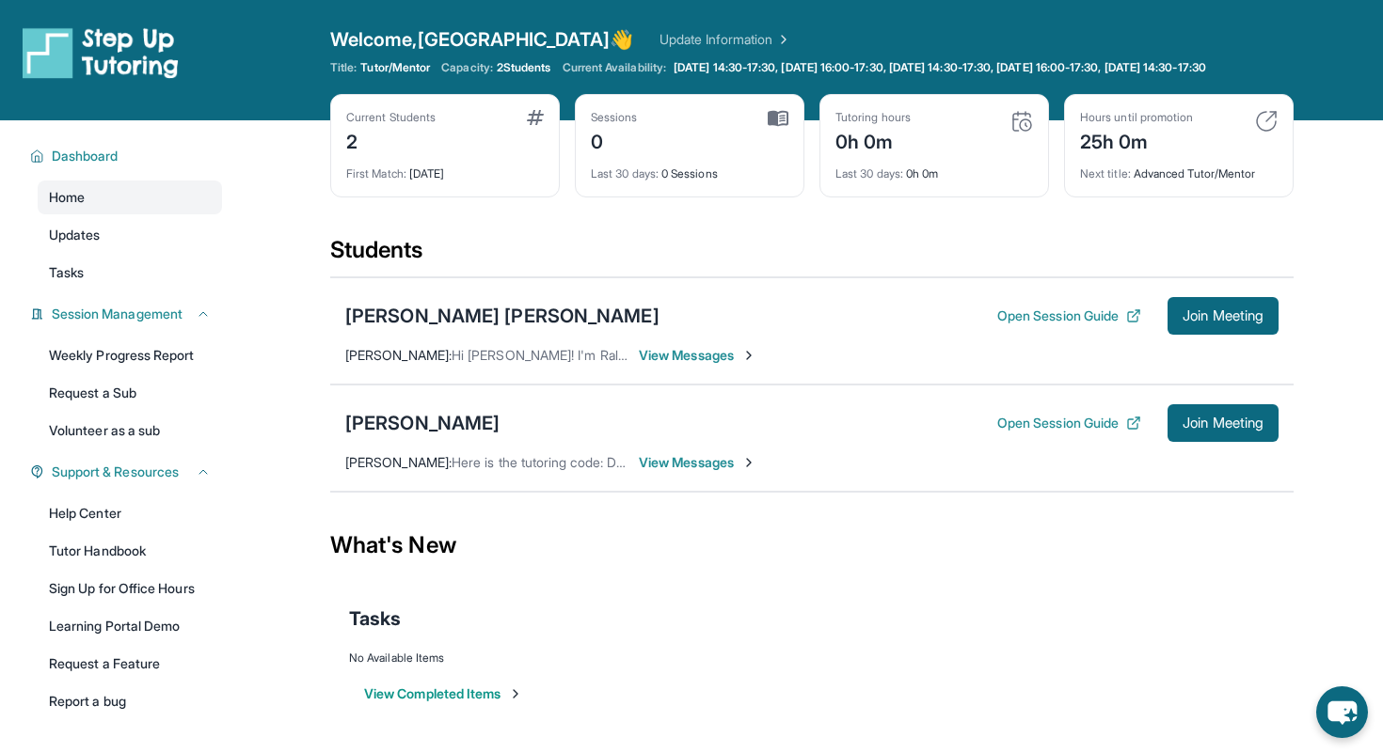
click at [729, 385] on div "Lekshana Kiran Iyengar Open Session Guide Join Meeting Raleigh Paunil : Hi Kira…" at bounding box center [811, 330] width 963 height 107
click at [701, 365] on span "View Messages" at bounding box center [698, 355] width 118 height 19
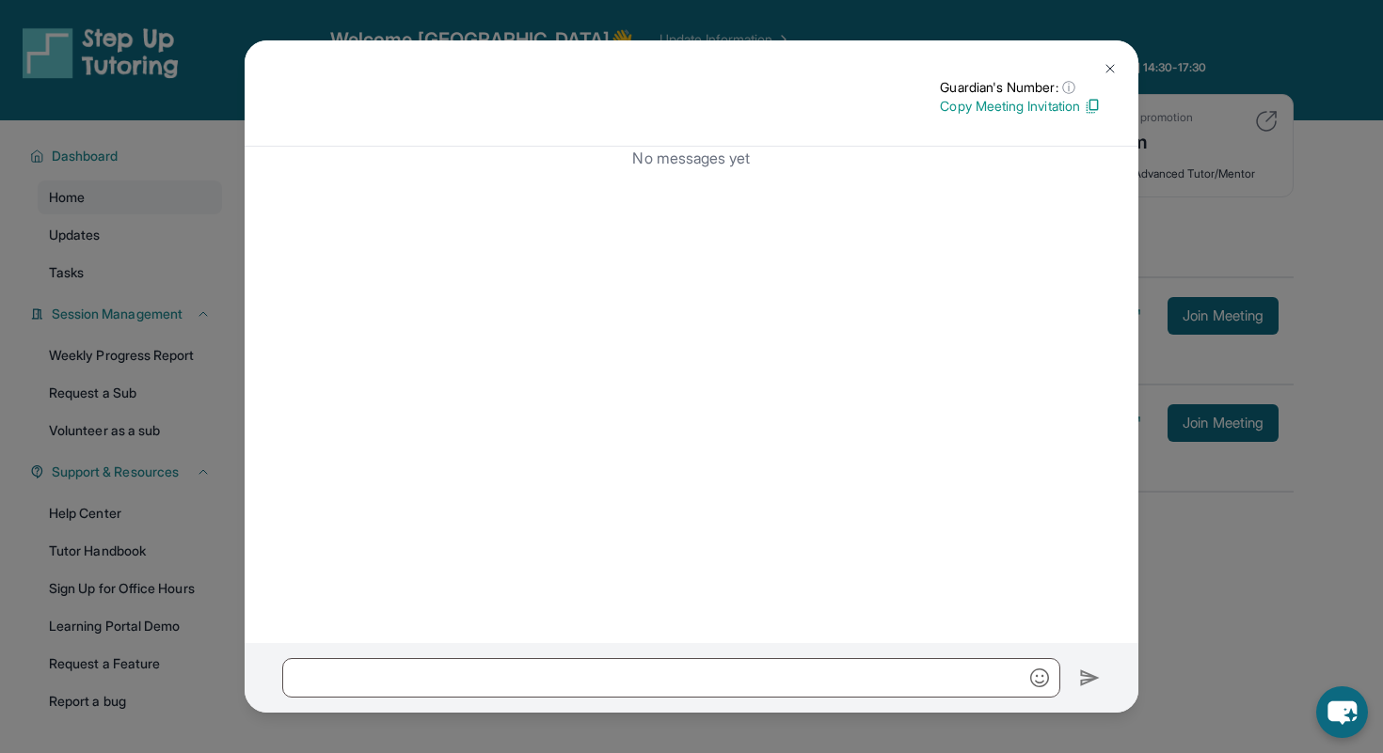
click at [1011, 108] on p "Copy Meeting Invitation" at bounding box center [1020, 106] width 161 height 19
click at [1026, 103] on p "Copy Meeting Invitation" at bounding box center [1020, 106] width 161 height 19
click at [1118, 64] on button at bounding box center [1110, 69] width 38 height 38
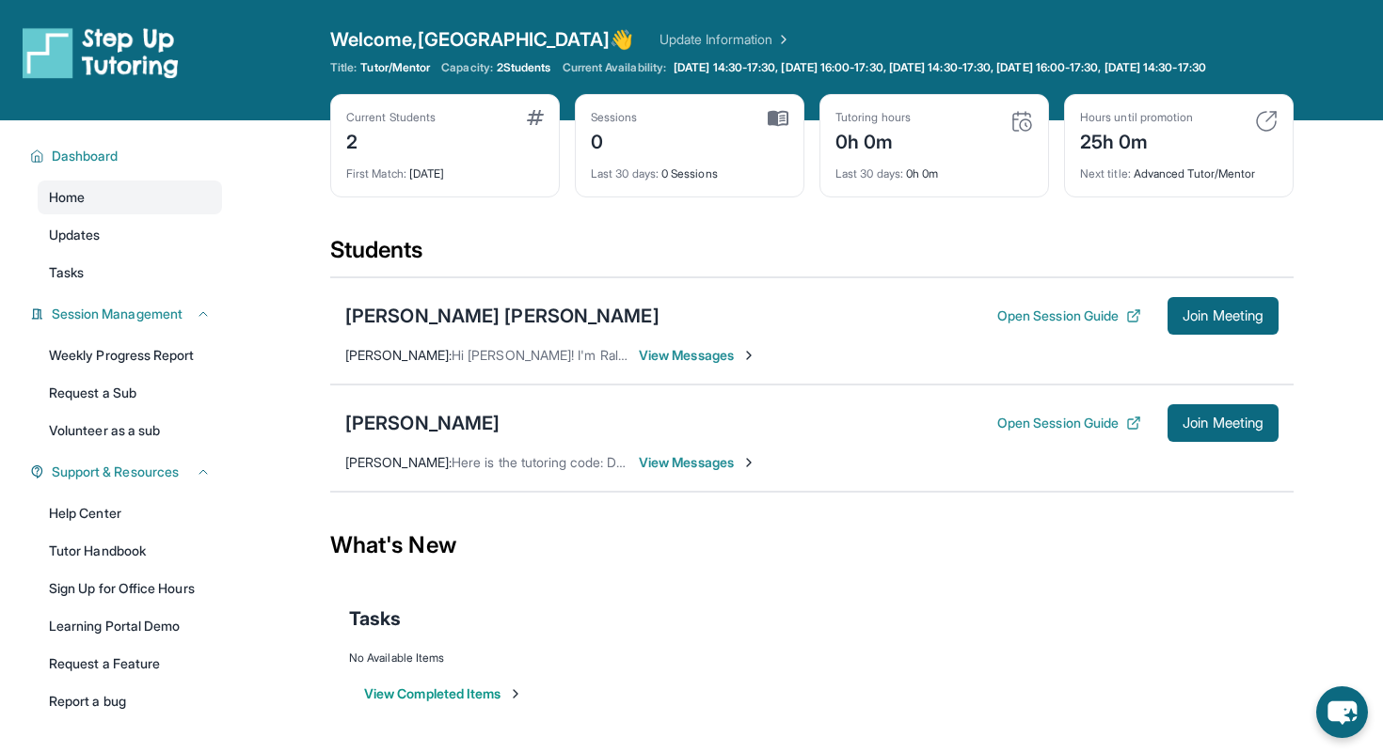
click at [677, 365] on span "View Messages" at bounding box center [698, 355] width 118 height 19
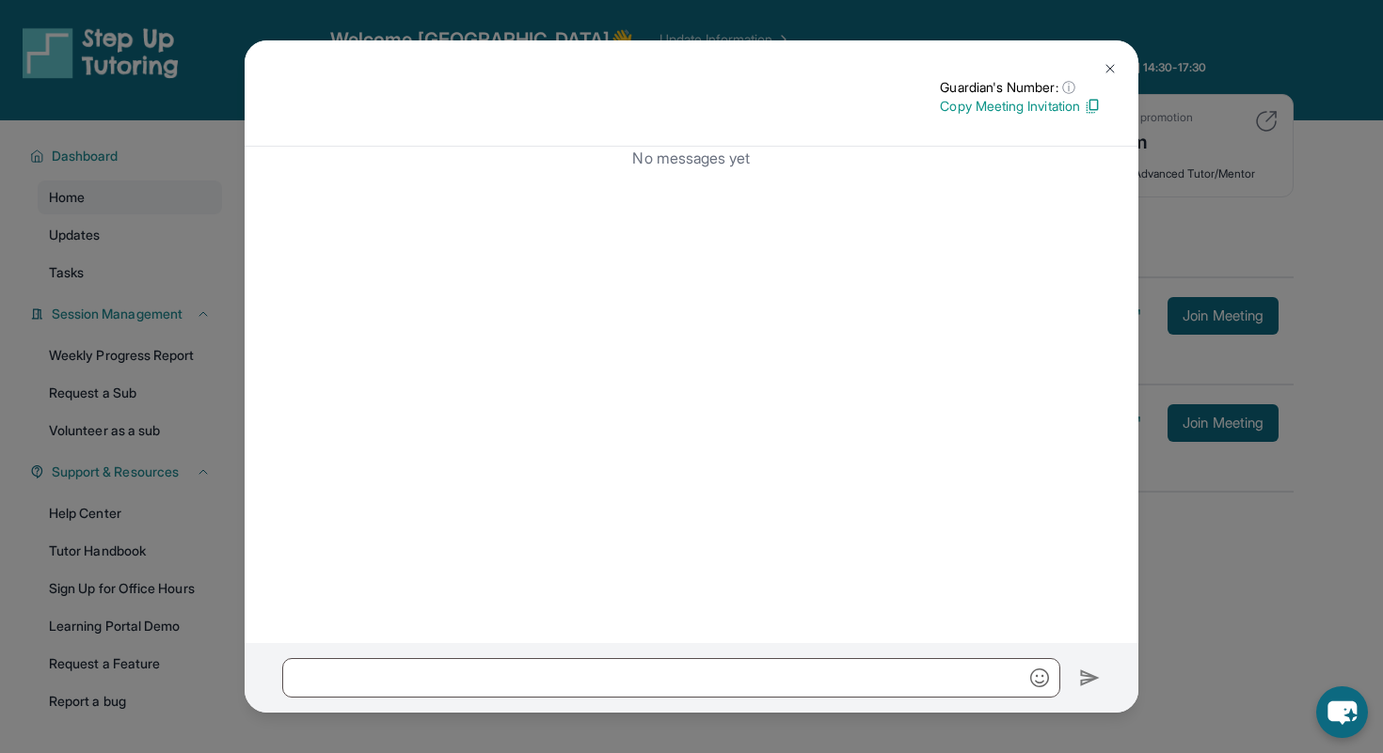
click at [1071, 106] on p "Copy Meeting Invitation" at bounding box center [1020, 106] width 161 height 19
click at [1118, 66] on button at bounding box center [1110, 69] width 38 height 38
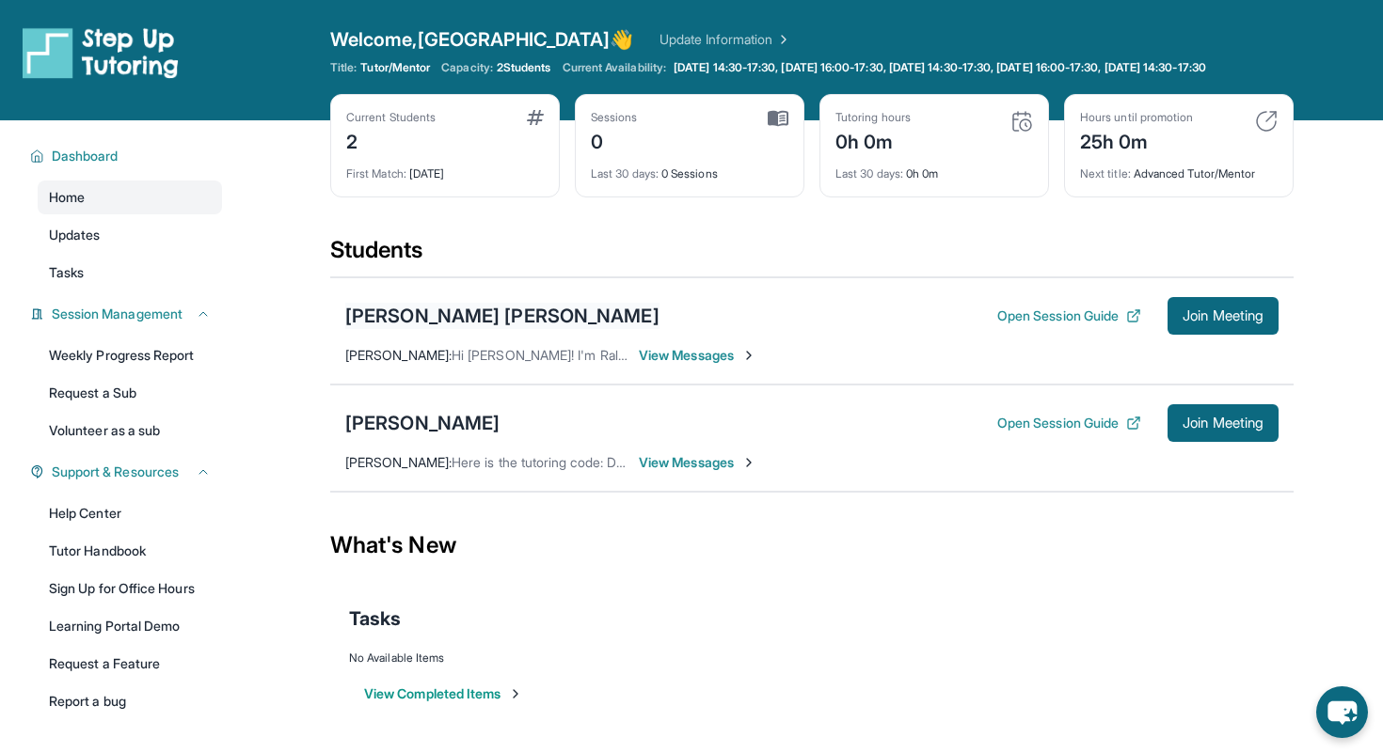
click at [431, 325] on div "[PERSON_NAME] [PERSON_NAME]" at bounding box center [502, 316] width 314 height 26
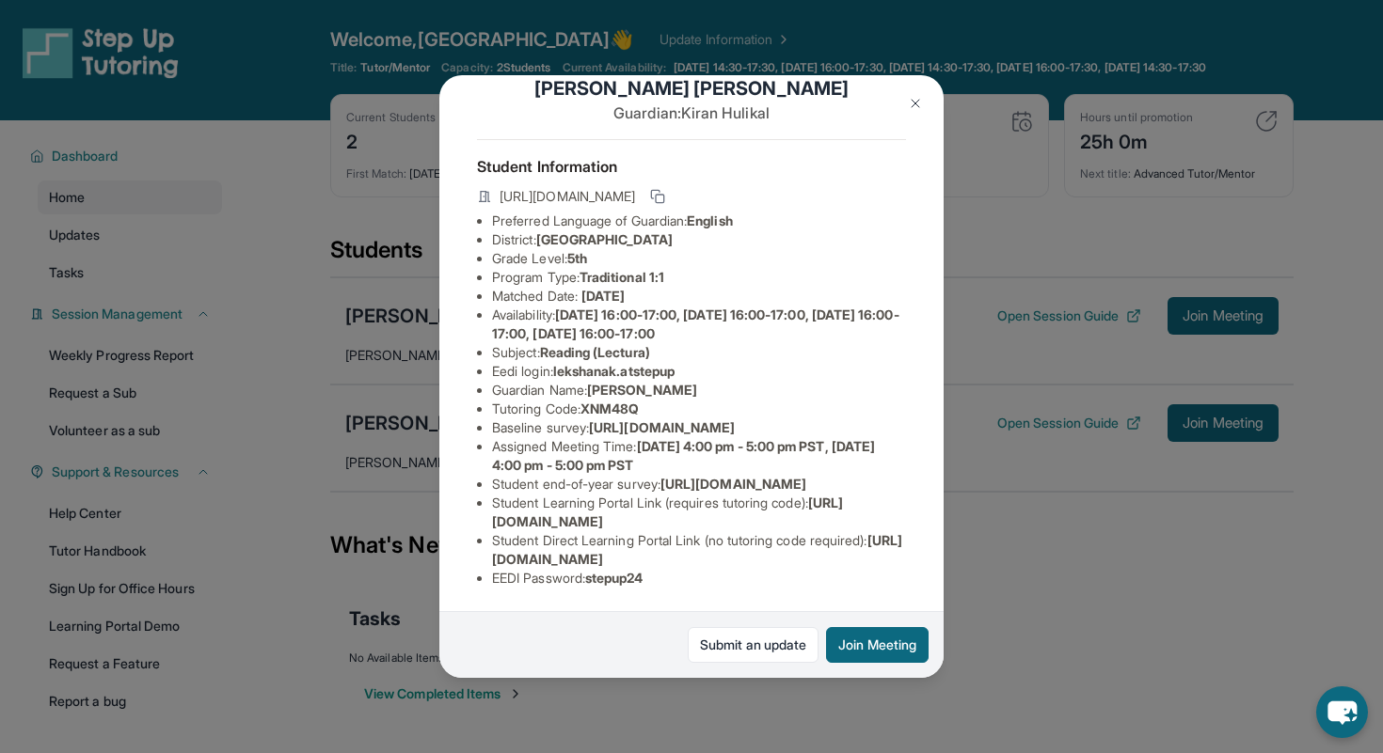
scroll to position [52, 0]
click at [626, 401] on span "XNM48Q" at bounding box center [609, 409] width 58 height 16
copy span "XNM48Q"
click at [1346, 647] on div "Lekshana Kiran Iyengar Guardian: Kiran Hulikal Student Information https://stud…" at bounding box center [691, 376] width 1383 height 753
